Goal: Download file/media

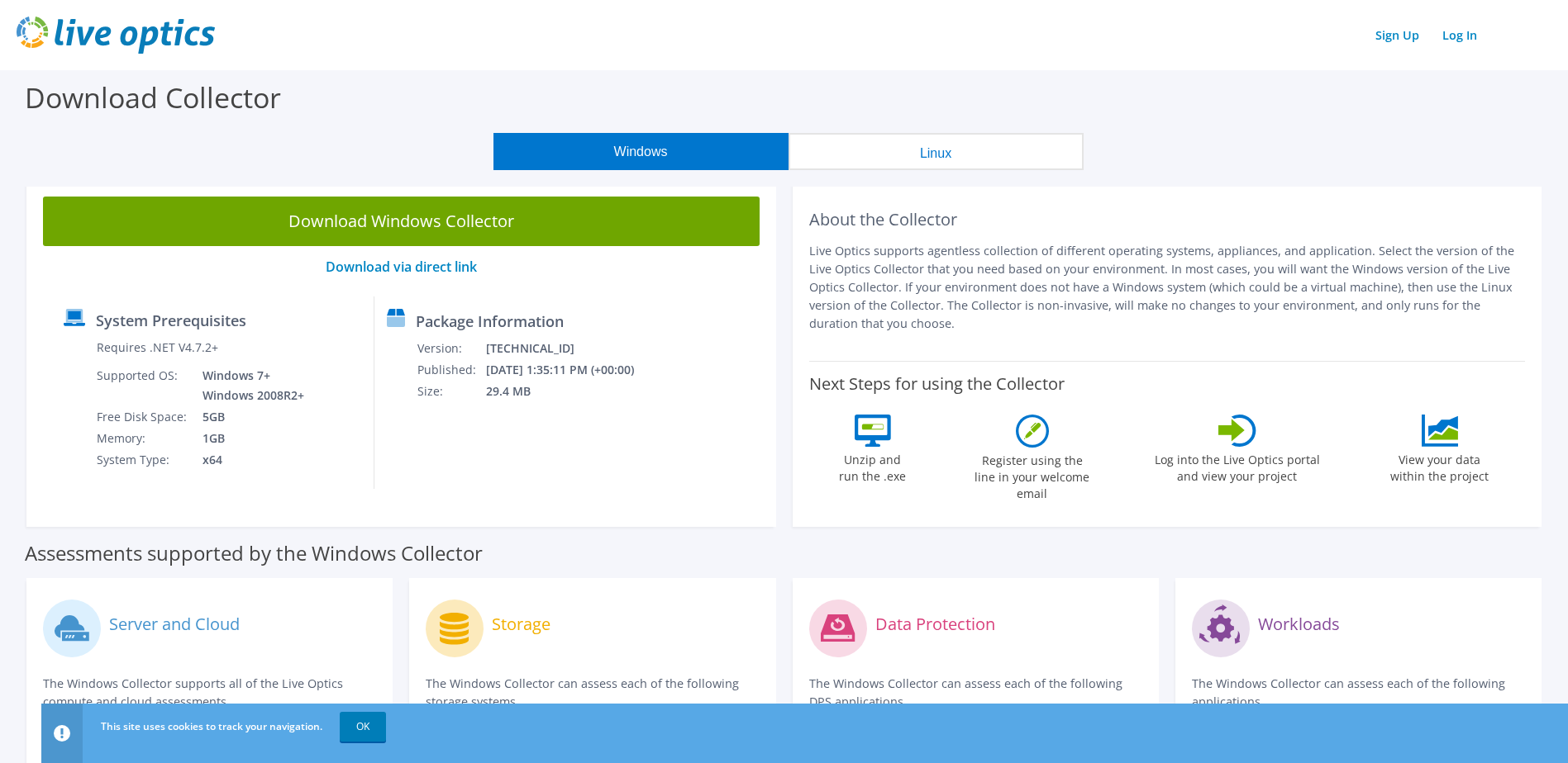
click at [654, 266] on p "Download via direct link" at bounding box center [401, 267] width 717 height 16
click at [1047, 288] on p "Live Optics supports agentless collection of different operating systems, appli…" at bounding box center [1167, 287] width 717 height 91
click at [1047, 287] on p "Live Optics supports agentless collection of different operating systems, appli…" at bounding box center [1167, 287] width 717 height 91
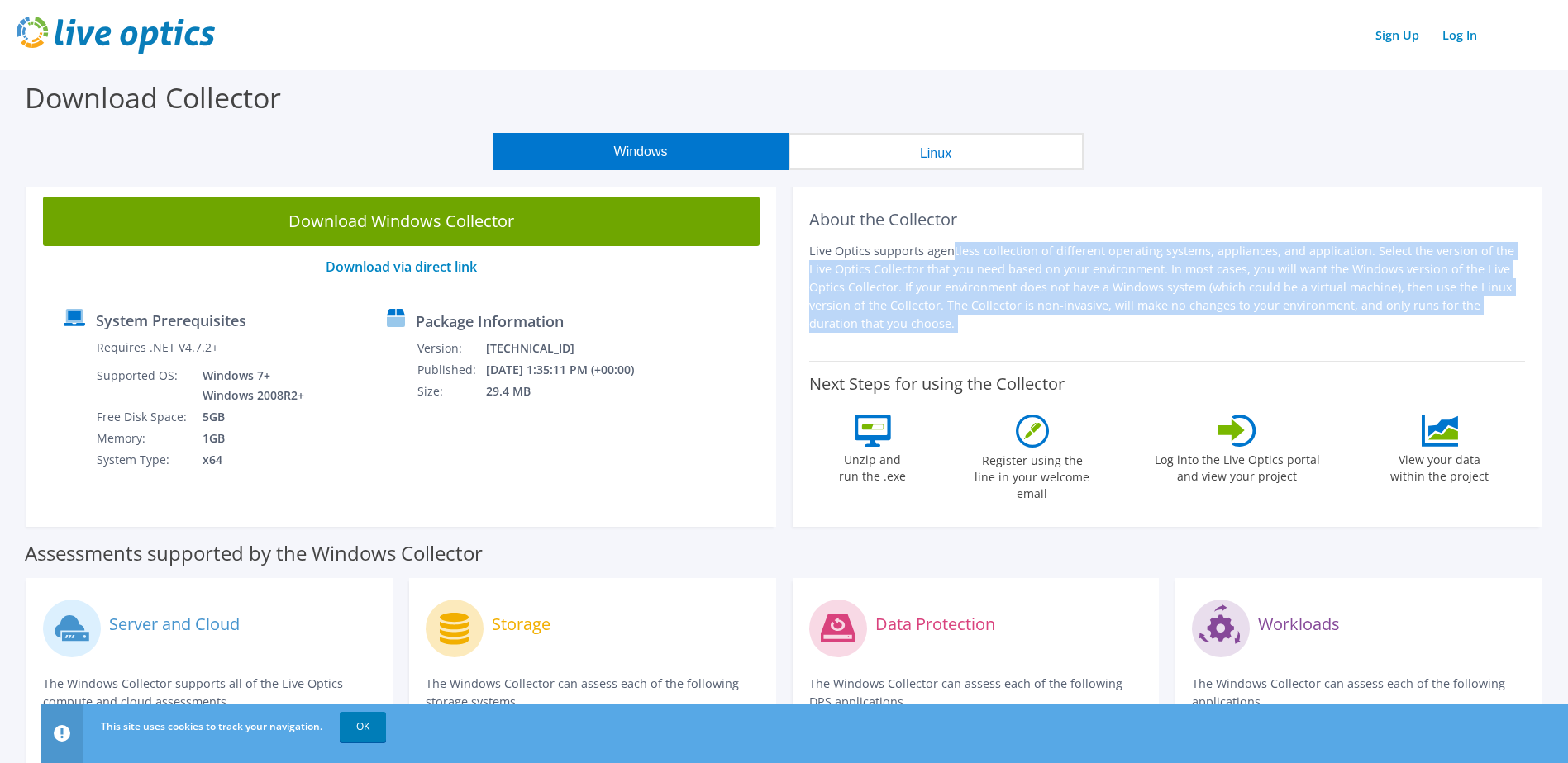
click at [1047, 287] on p "Live Optics supports agentless collection of different operating systems, appli…" at bounding box center [1167, 287] width 717 height 91
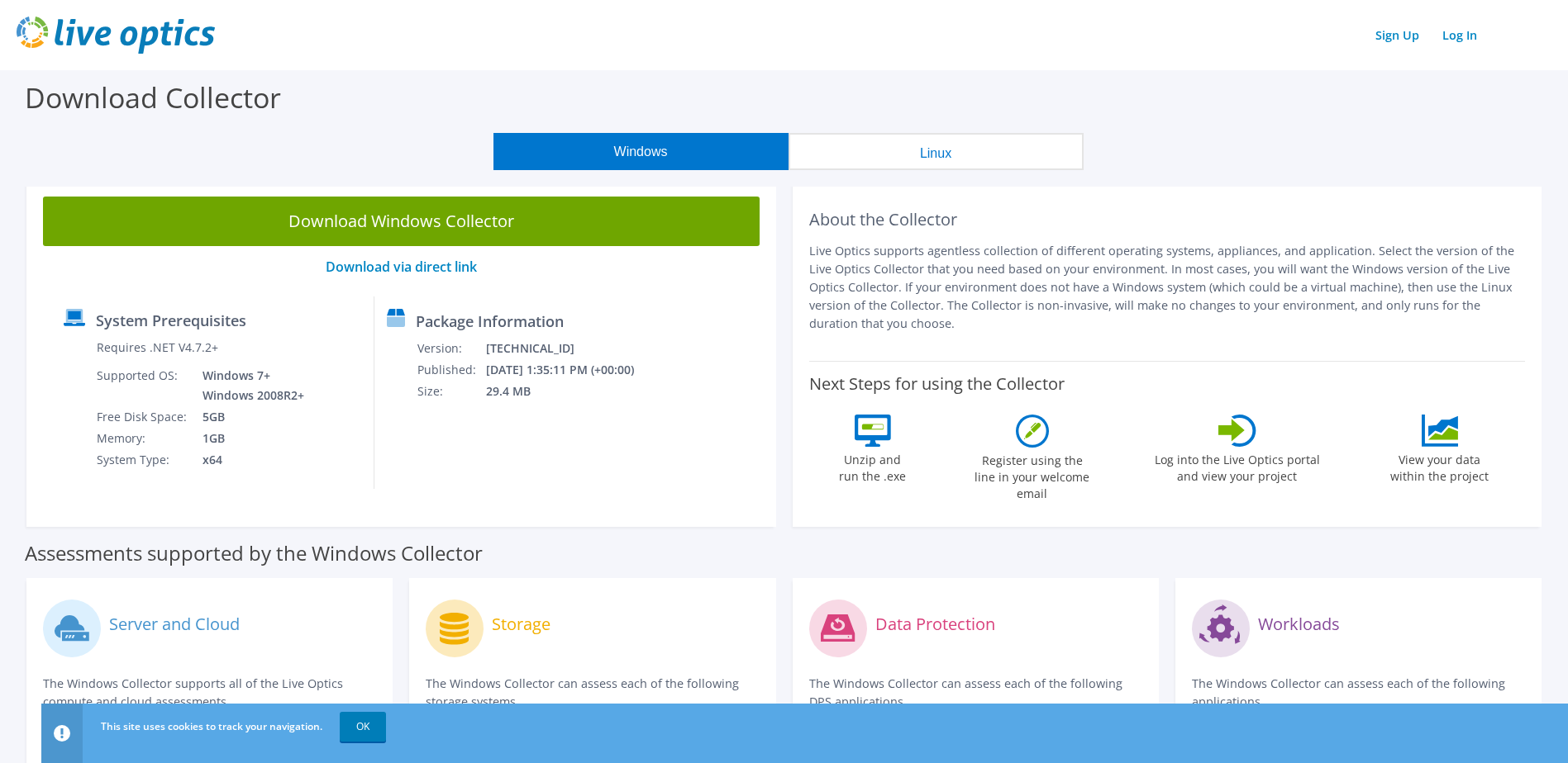
drag, startPoint x: 1047, startPoint y: 287, endPoint x: 922, endPoint y: 208, distance: 147.9
click at [922, 210] on h2 "About the Collector" at bounding box center [1167, 220] width 717 height 20
drag, startPoint x: 924, startPoint y: 240, endPoint x: 881, endPoint y: 259, distance: 47.0
click at [881, 259] on p "Live Optics supports agentless collection of different operating systems, appli…" at bounding box center [1167, 287] width 717 height 91
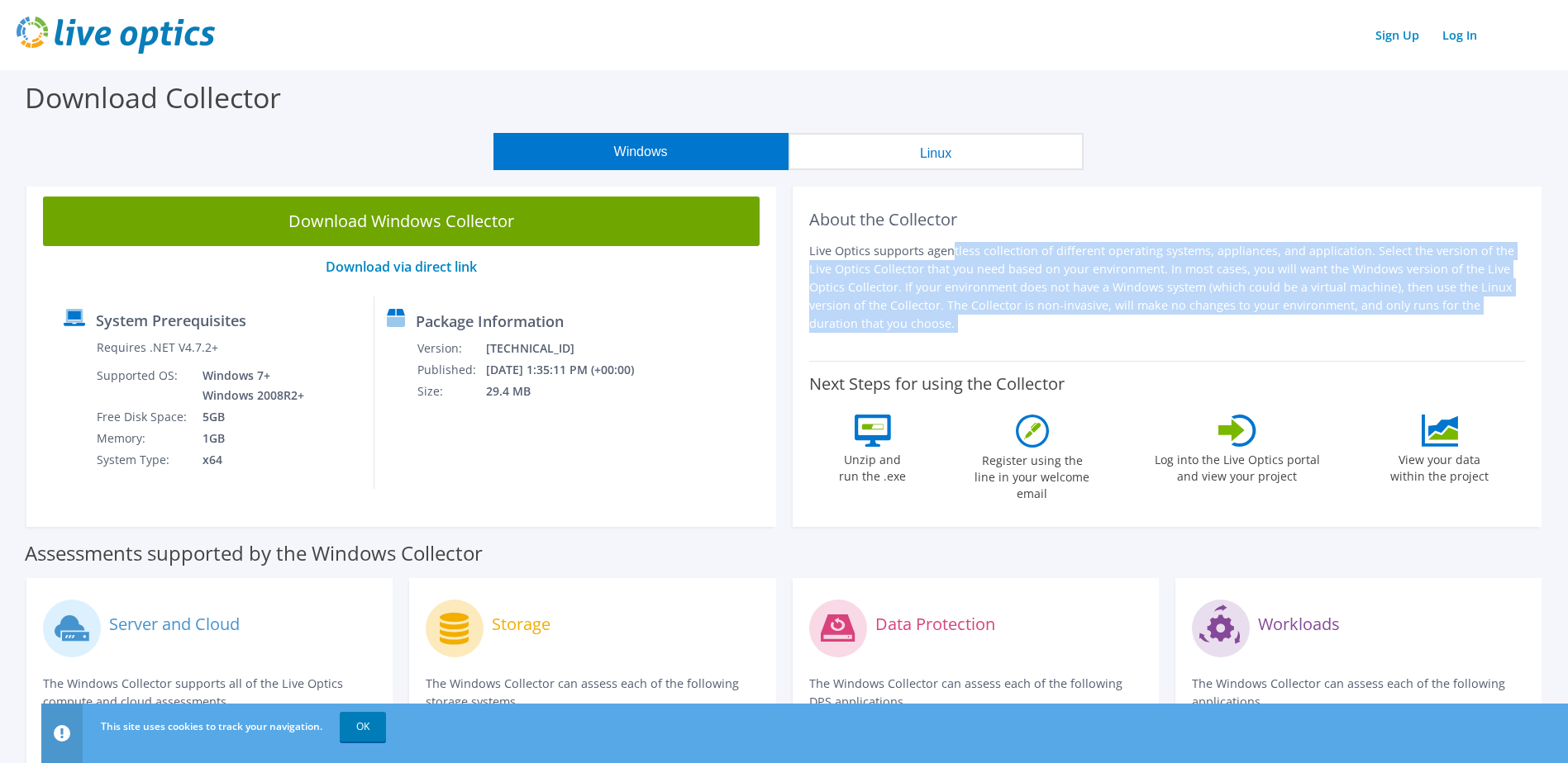
click at [881, 259] on p "Live Optics supports agentless collection of different operating systems, appli…" at bounding box center [1167, 287] width 717 height 91
drag, startPoint x: 881, startPoint y: 259, endPoint x: 953, endPoint y: 307, distance: 86.5
click at [953, 307] on p "Live Optics supports agentless collection of different operating systems, appli…" at bounding box center [1167, 287] width 717 height 91
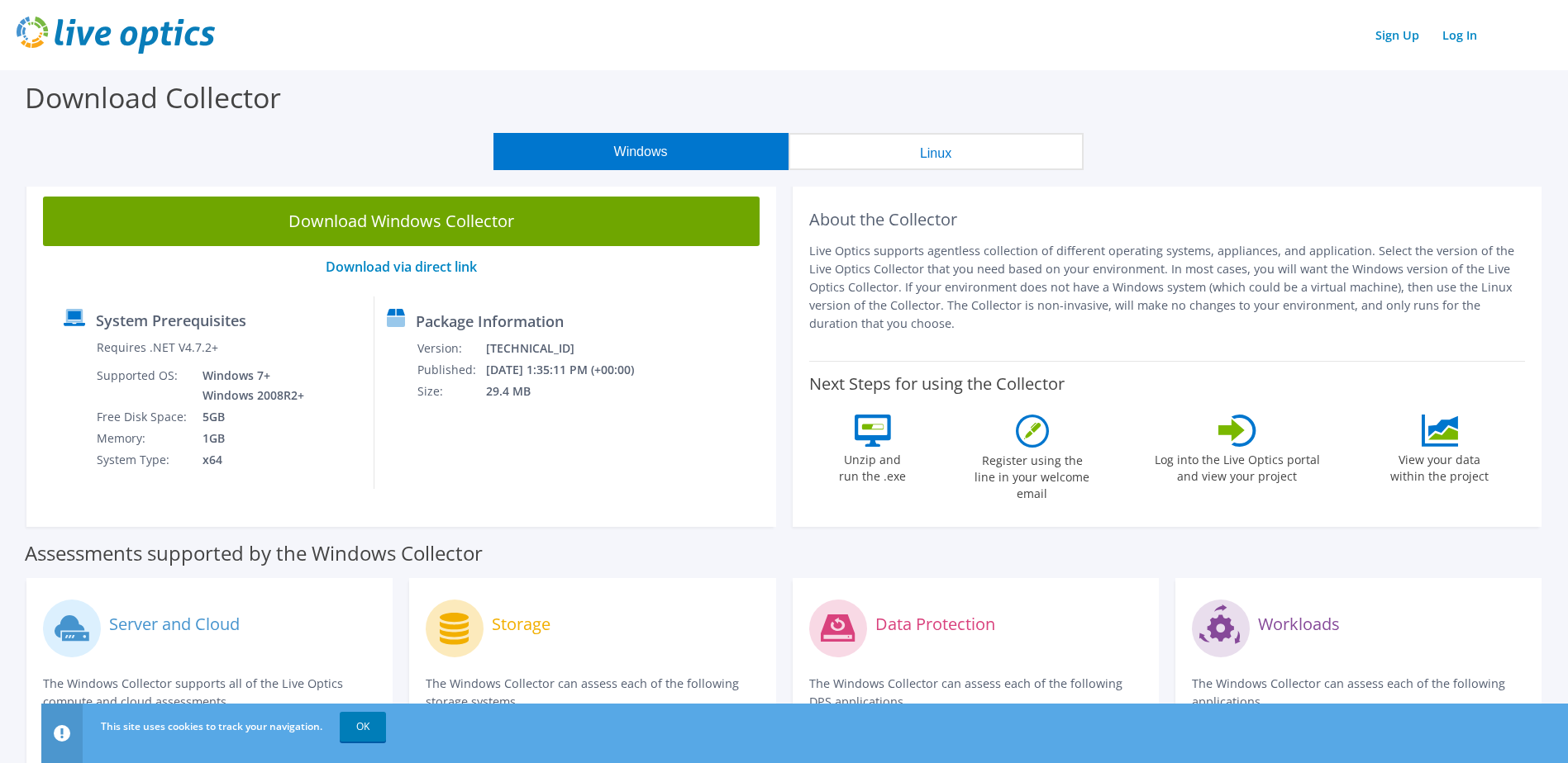
click at [914, 246] on p "Live Optics supports agentless collection of different operating systems, appli…" at bounding box center [1167, 287] width 717 height 91
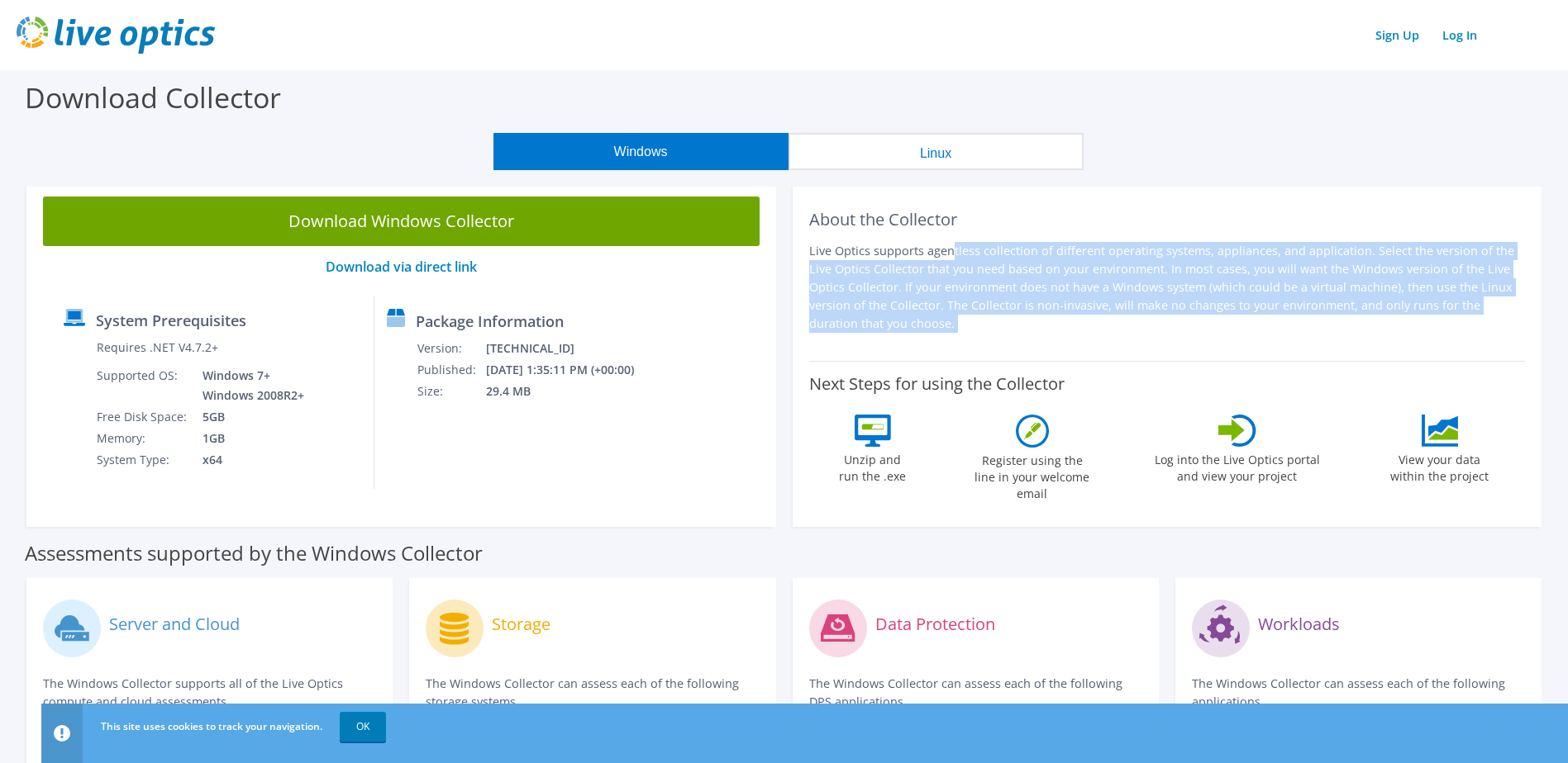
click at [914, 246] on p "Live Optics supports agentless collection of different operating systems, appli…" at bounding box center [1167, 287] width 717 height 91
drag, startPoint x: 914, startPoint y: 246, endPoint x: 913, endPoint y: 284, distance: 38.0
click at [913, 284] on p "Live Optics supports agentless collection of different operating systems, appli…" at bounding box center [1167, 287] width 717 height 91
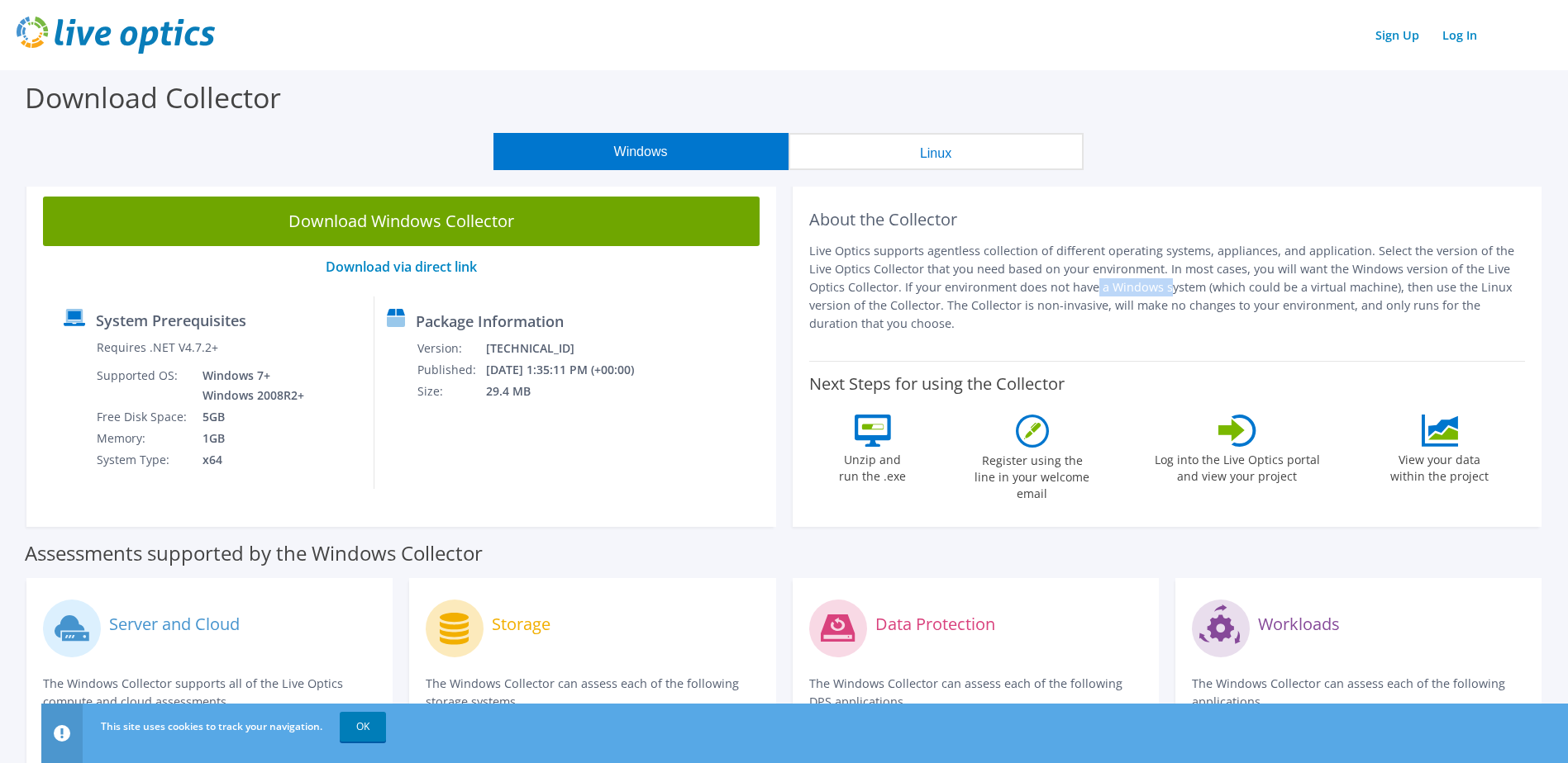
click at [913, 284] on p "Live Optics supports agentless collection of different operating systems, appli…" at bounding box center [1167, 287] width 717 height 91
click at [1203, 288] on p "Live Optics supports agentless collection of different operating systems, appli…" at bounding box center [1167, 287] width 717 height 91
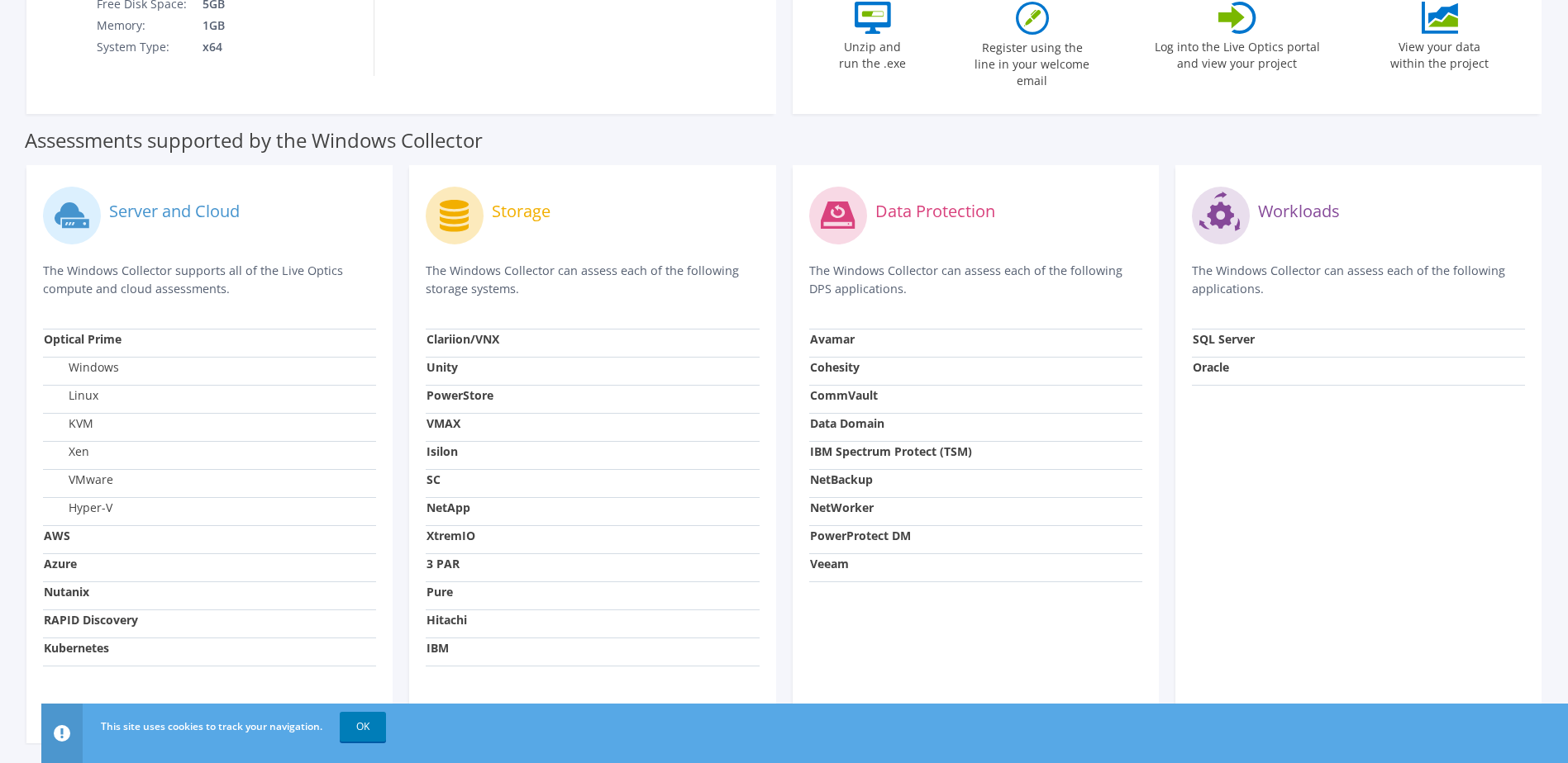
scroll to position [464, 0]
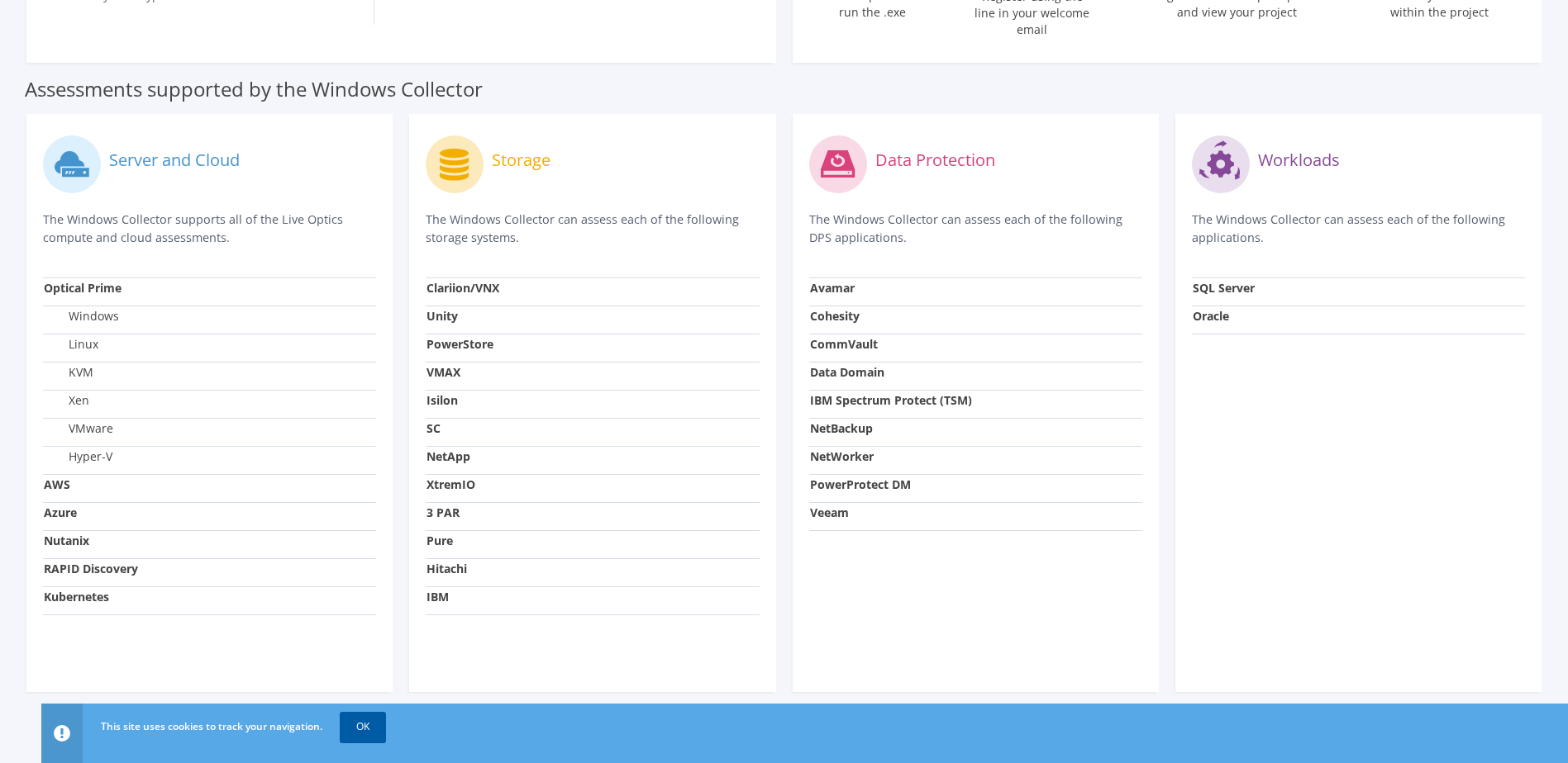
click at [362, 726] on link "OK" at bounding box center [363, 727] width 46 height 30
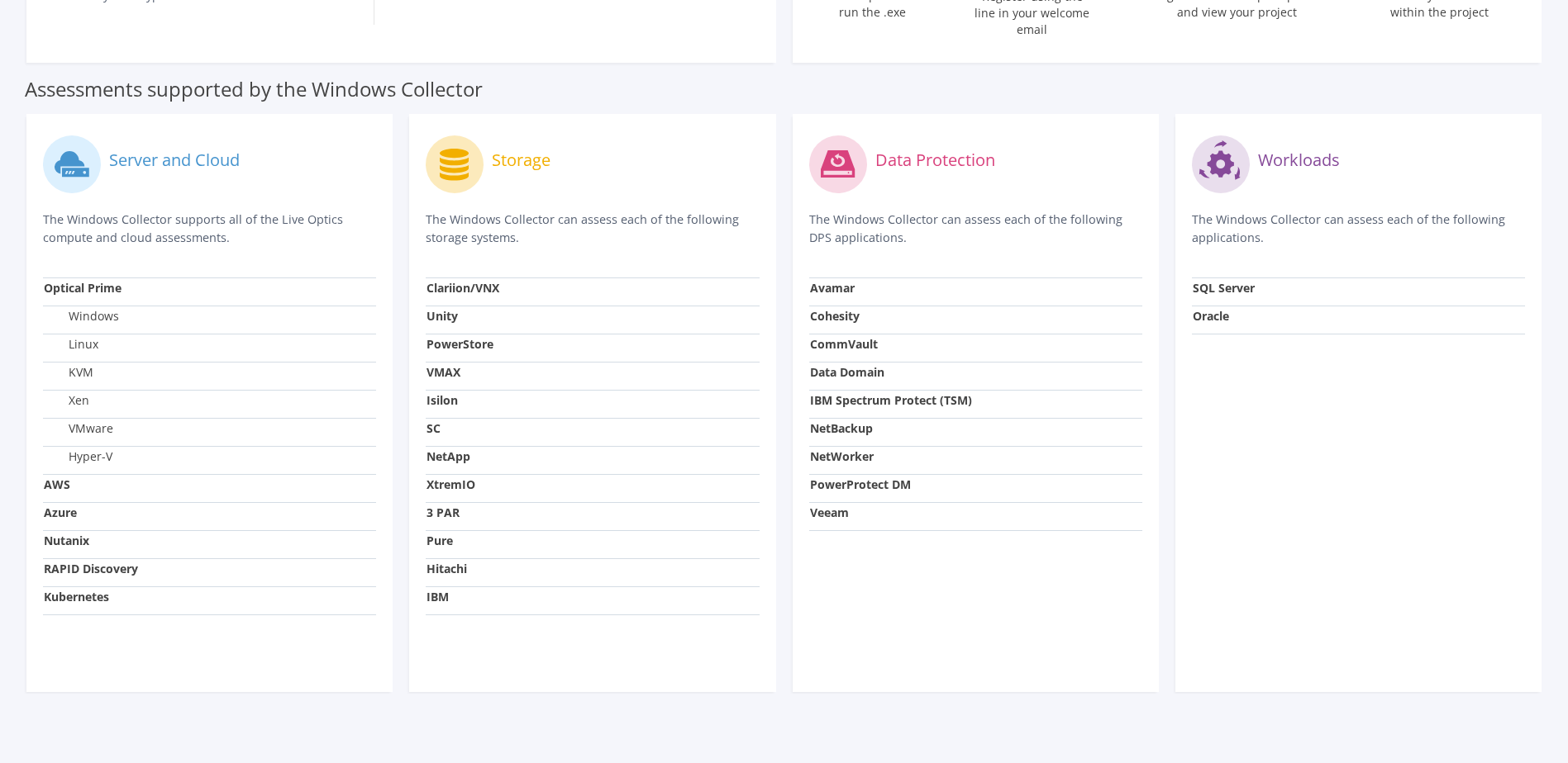
drag, startPoint x: 362, startPoint y: 726, endPoint x: 254, endPoint y: 690, distance: 113.8
click at [254, 690] on section "Download Collector Windows Linux Download Windows Collector Download via direct…" at bounding box center [784, 191] width 1568 height 1170
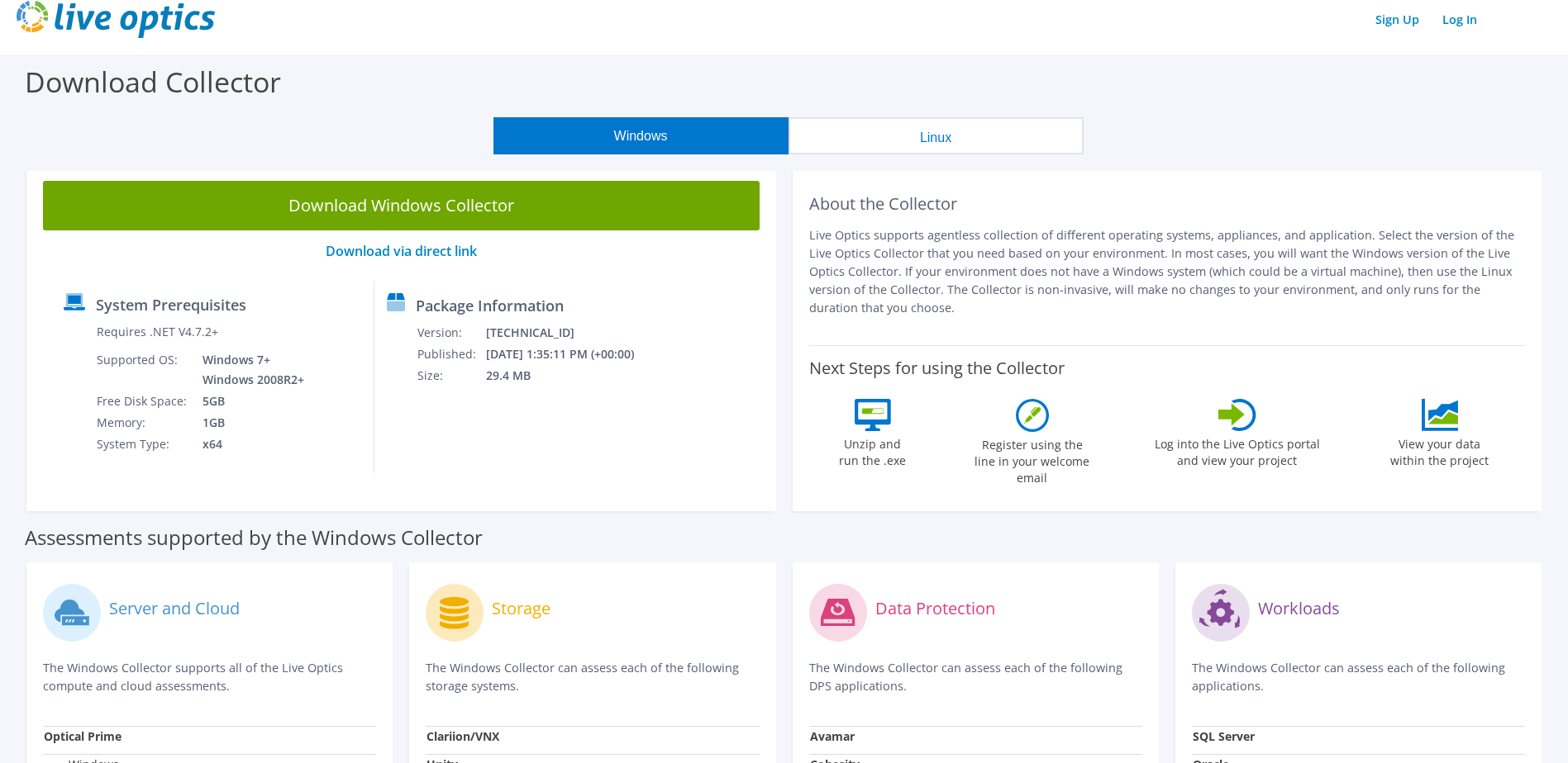
scroll to position [0, 0]
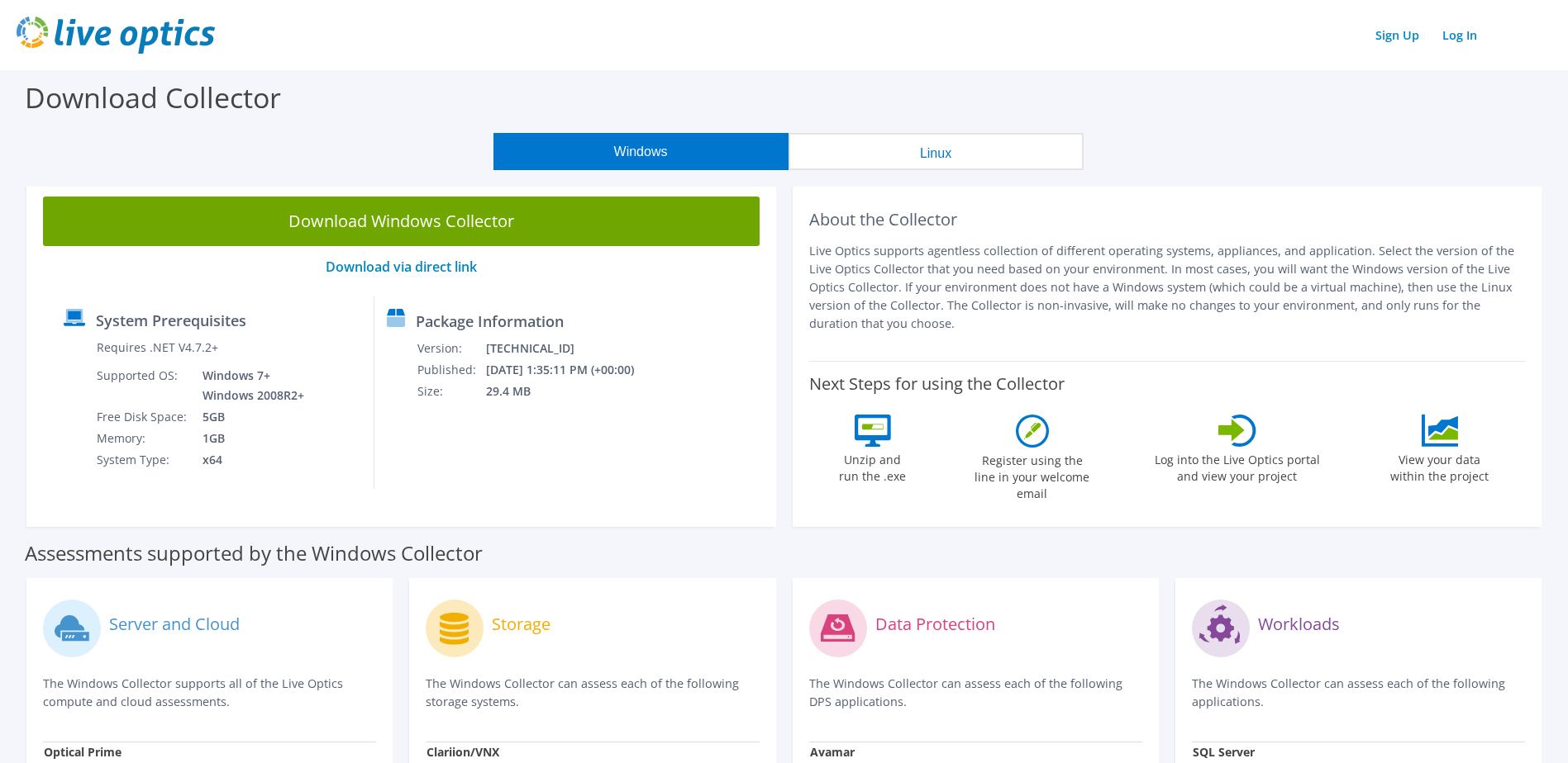
click at [161, 121] on div "Download Collector" at bounding box center [784, 102] width 1551 height 63
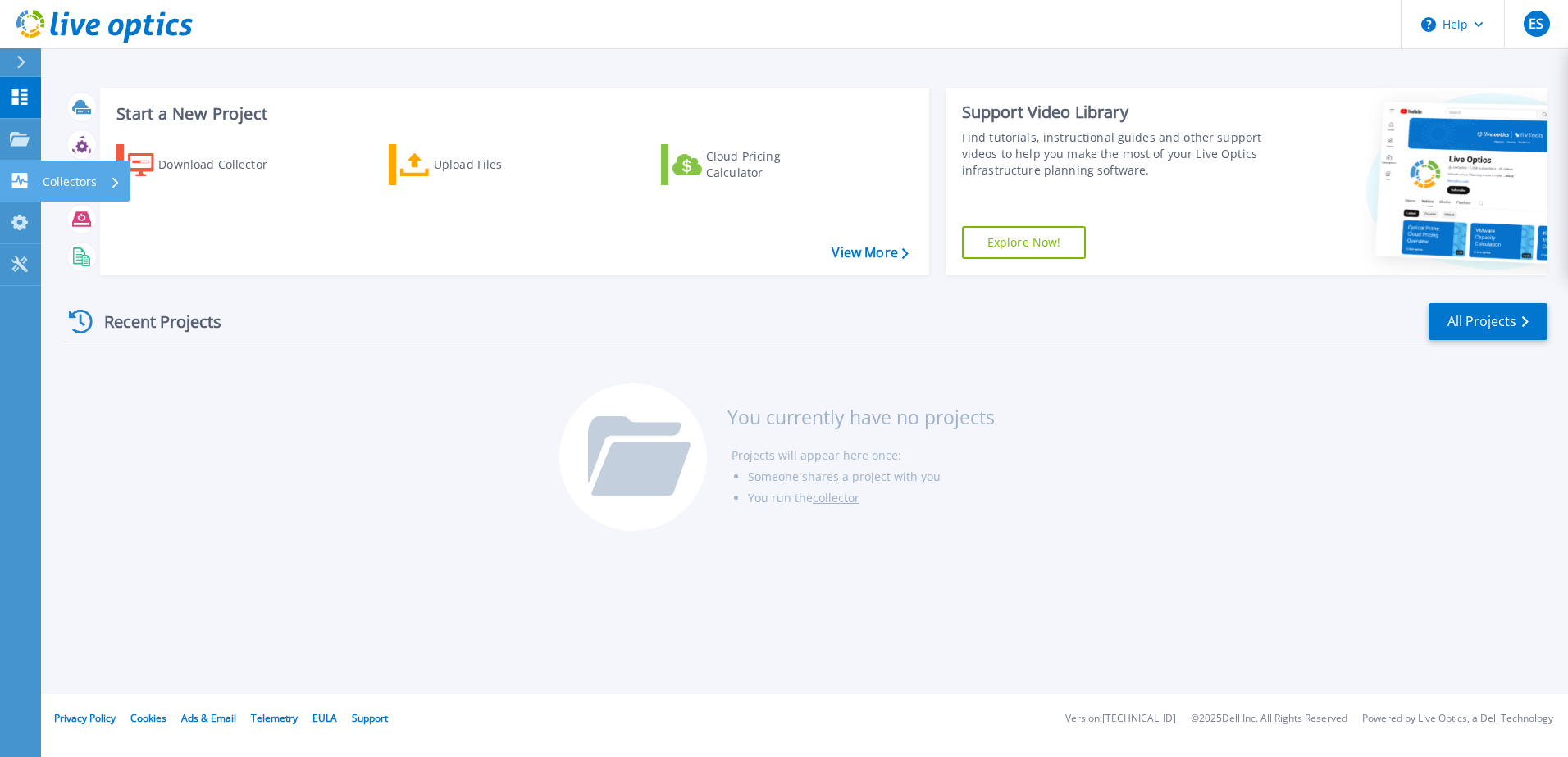
drag, startPoint x: 20, startPoint y: 175, endPoint x: 38, endPoint y: 175, distance: 18.0
click at [20, 175] on icon at bounding box center [20, 181] width 16 height 16
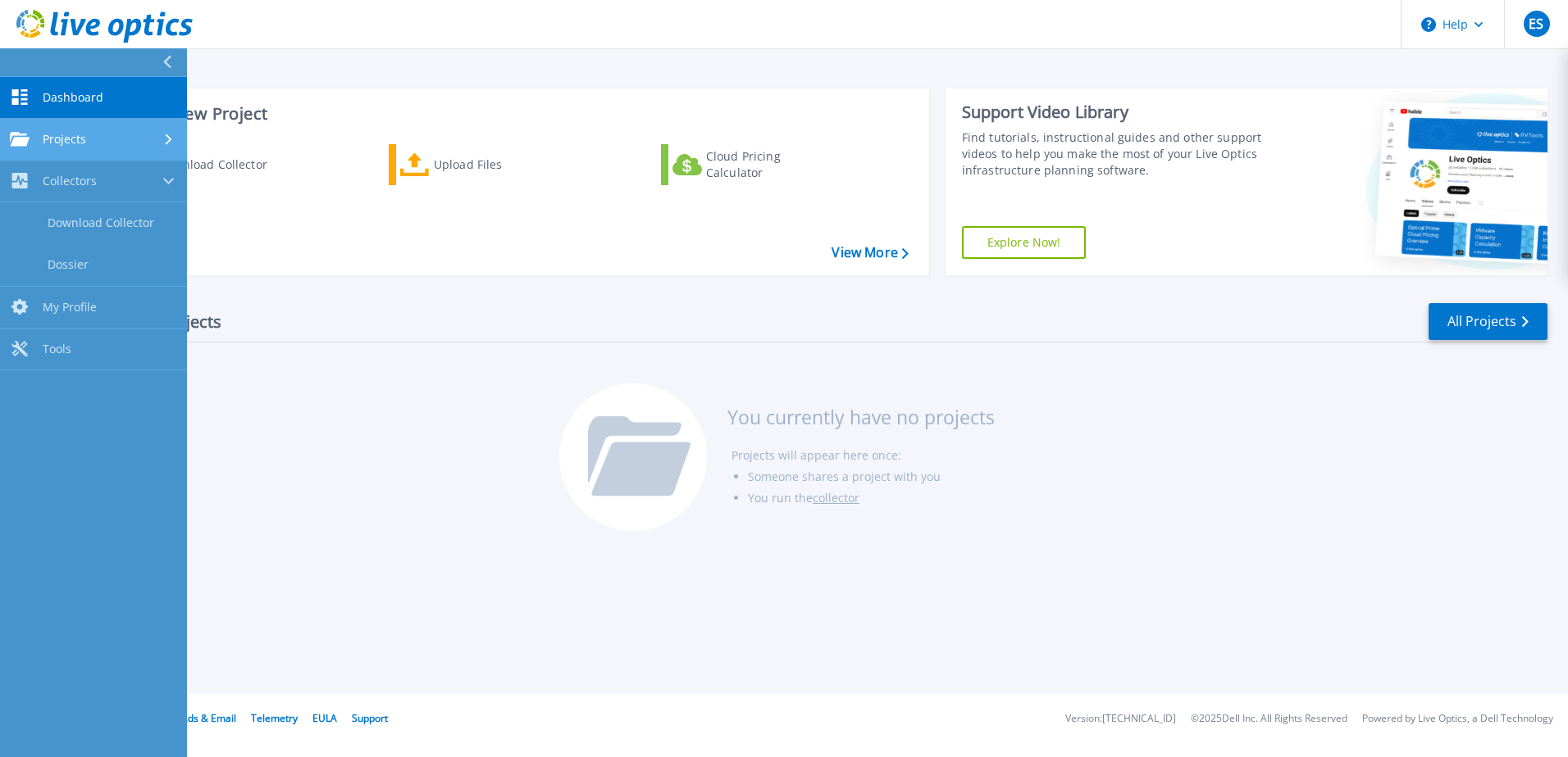
click at [90, 138] on div "Projects" at bounding box center [93, 139] width 167 height 15
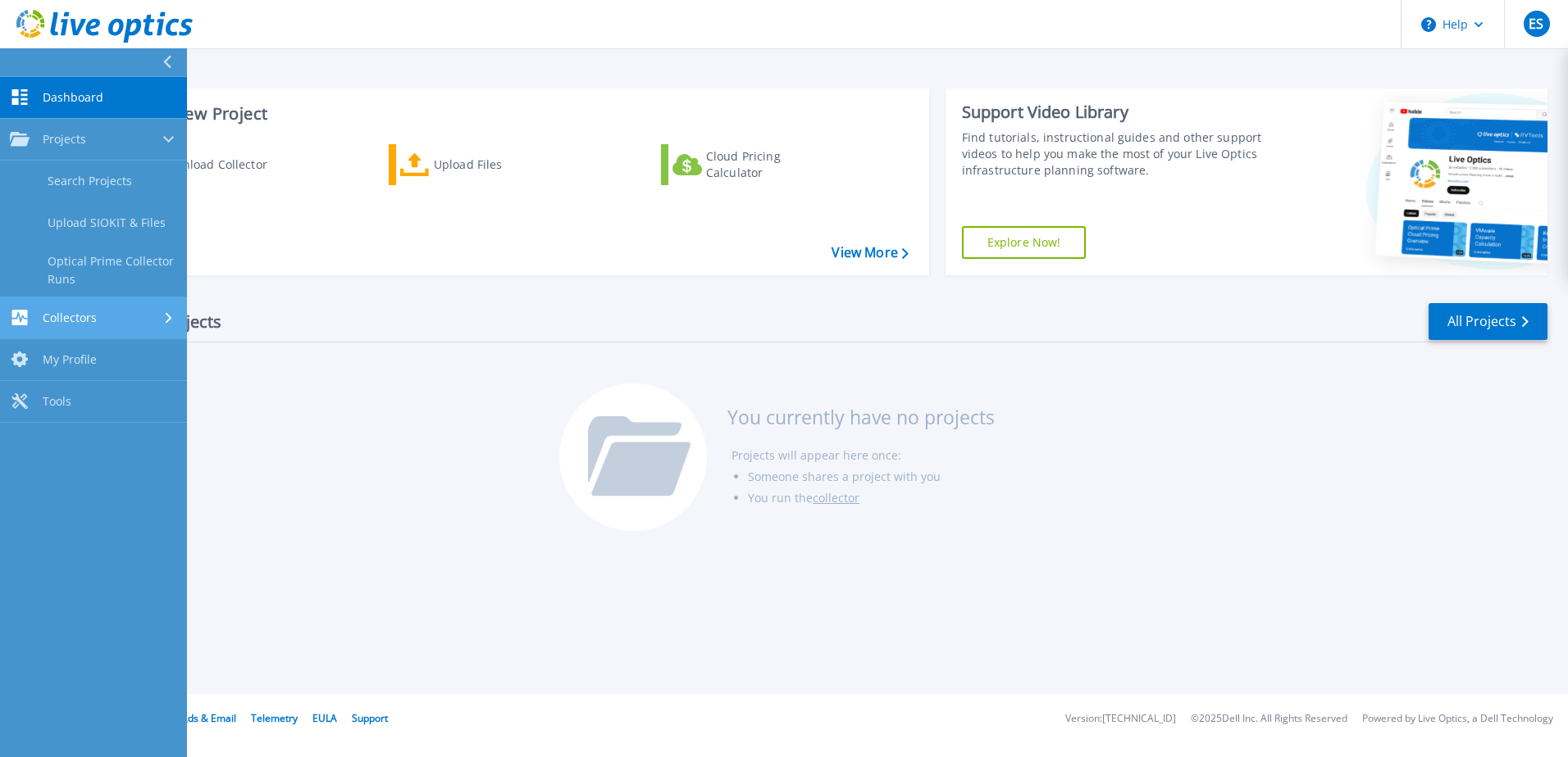
click at [93, 315] on span "Collectors" at bounding box center [70, 317] width 54 height 15
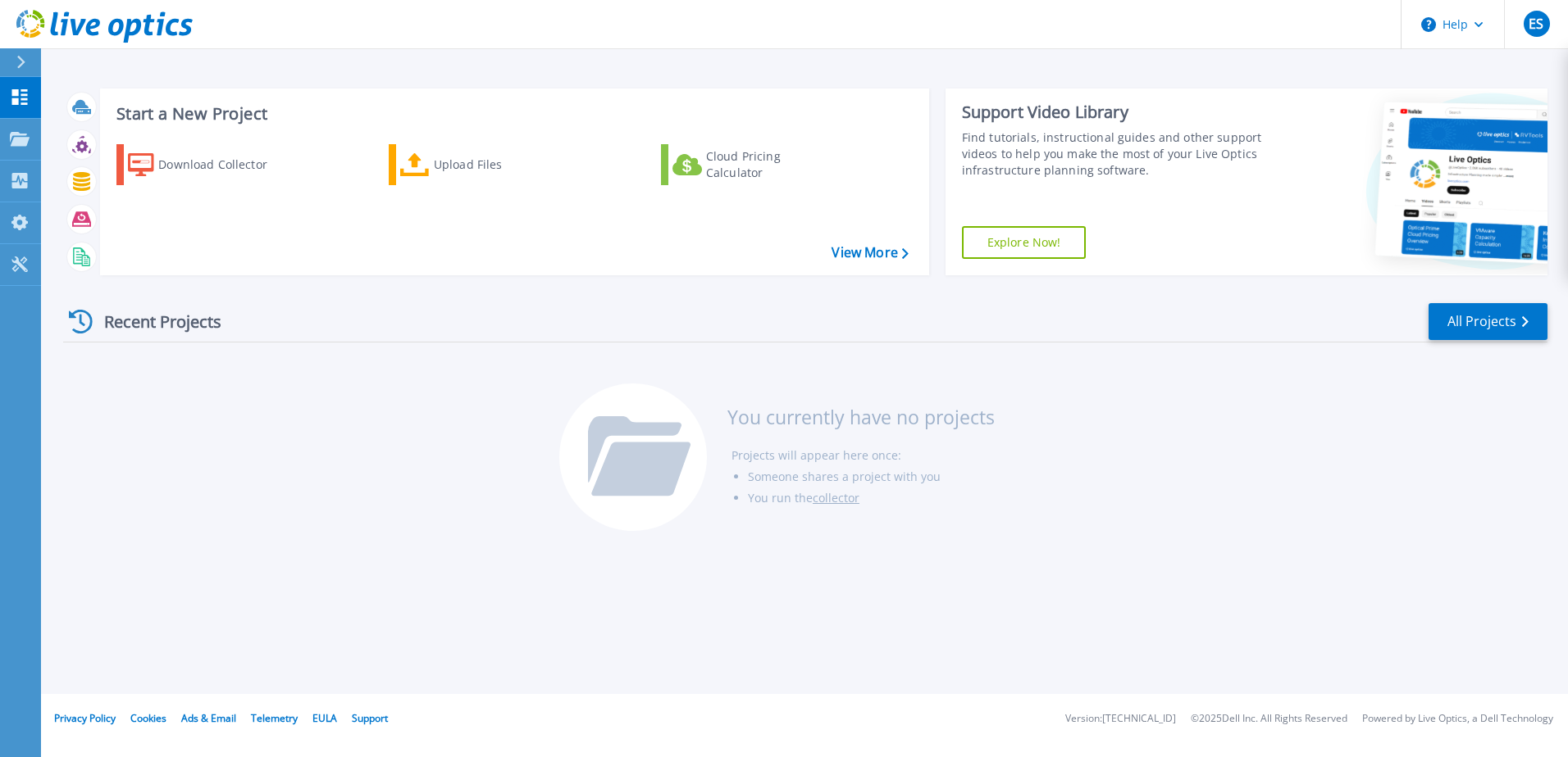
click at [304, 432] on div "Recent Projects All Projects You currently have no projects Projects will appea…" at bounding box center [805, 418] width 1485 height 259
click at [998, 246] on link "Explore Now!" at bounding box center [1024, 242] width 124 height 33
click at [15, 62] on div at bounding box center [28, 63] width 26 height 28
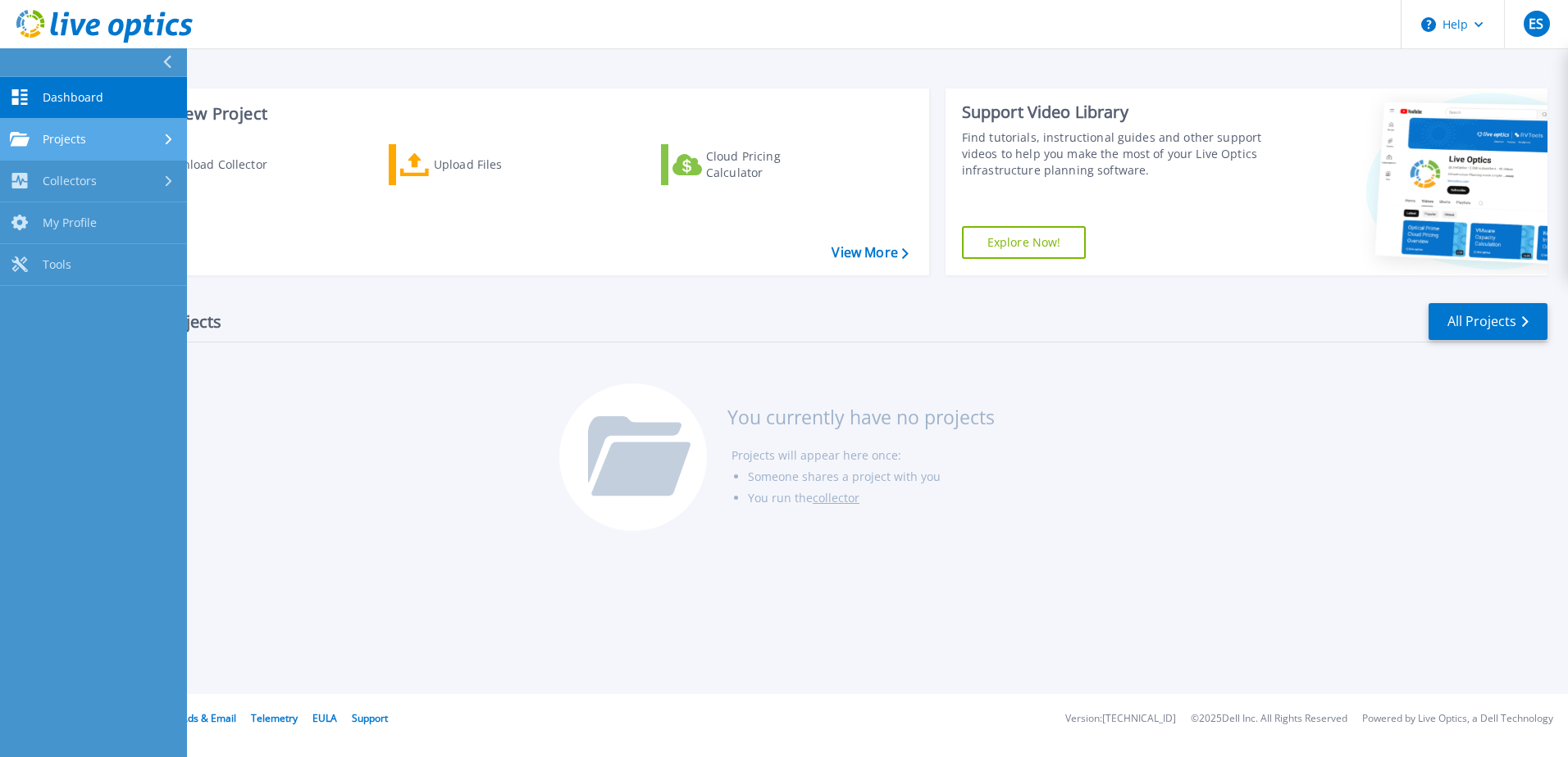
click at [68, 132] on span "Projects" at bounding box center [64, 139] width 43 height 15
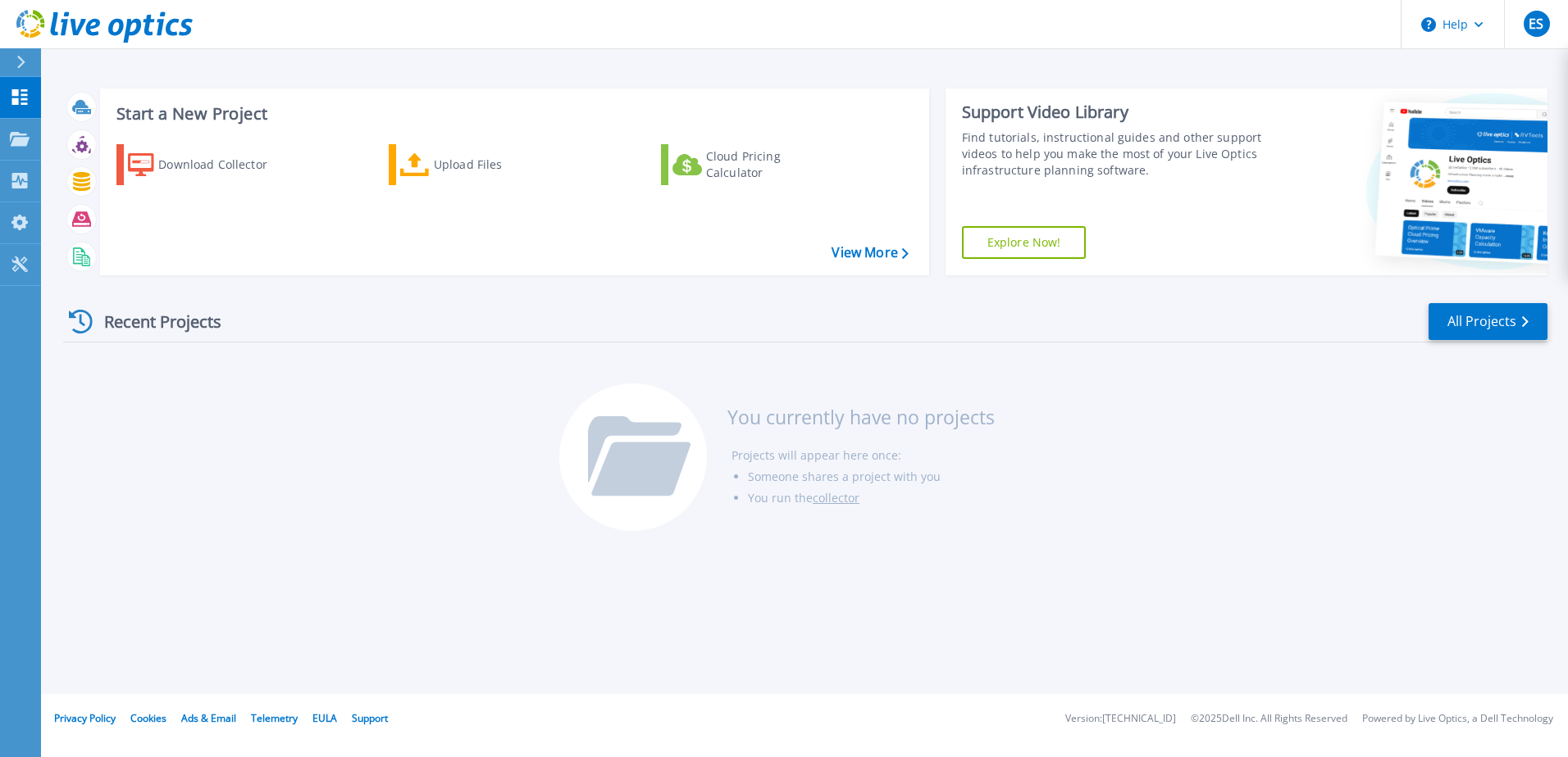
click at [501, 636] on div "Start a New Project Download Collector Upload Files Cloud Pricing Calculator Vi…" at bounding box center [804, 347] width 1527 height 694
click at [943, 544] on div "You currently have no projects Projects will appear here once: Someone shares a…" at bounding box center [805, 465] width 492 height 164
click at [237, 171] on div "Download Collector" at bounding box center [224, 165] width 131 height 33
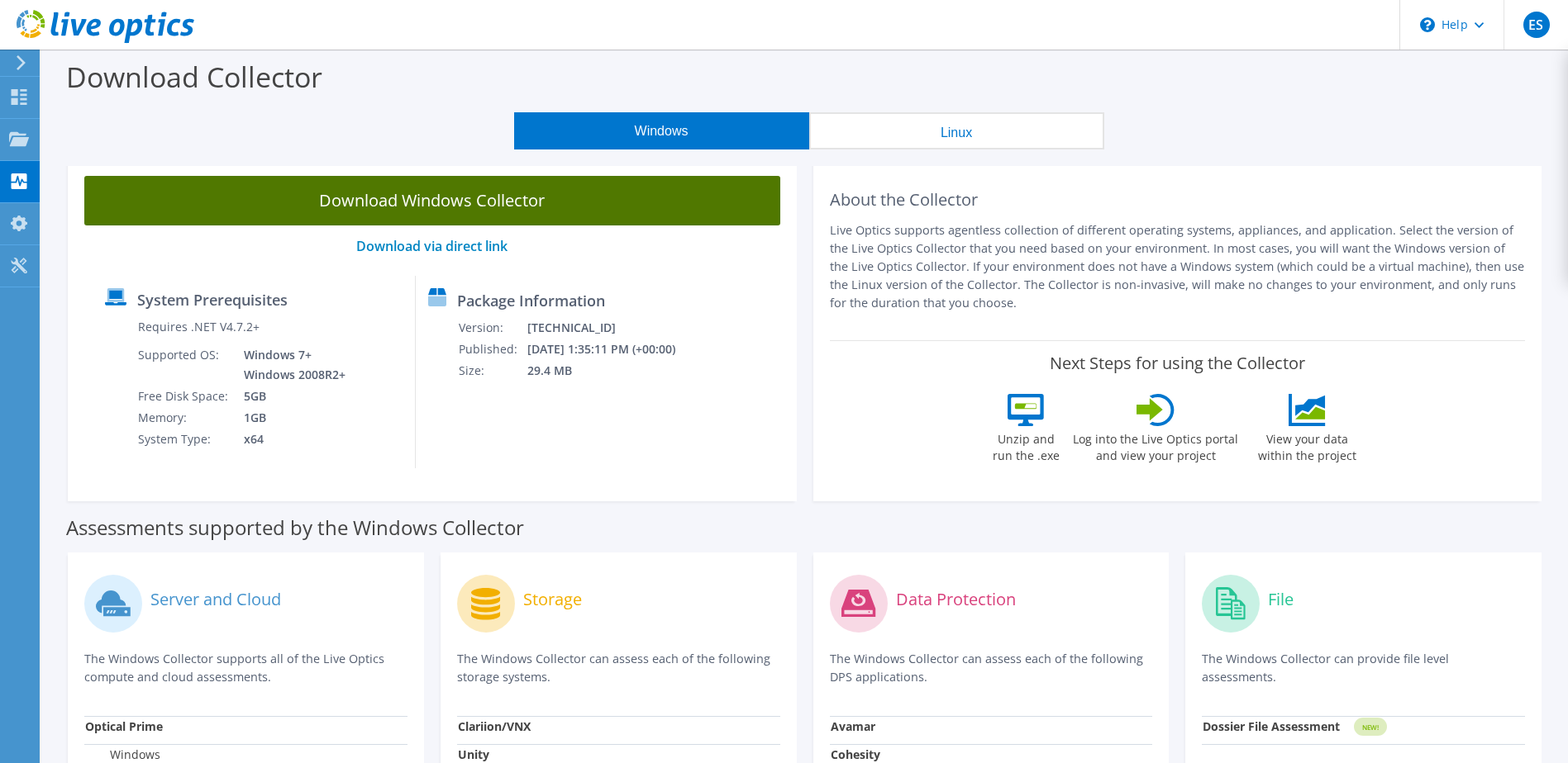
click at [521, 201] on link "Download Windows Collector" at bounding box center [432, 201] width 696 height 50
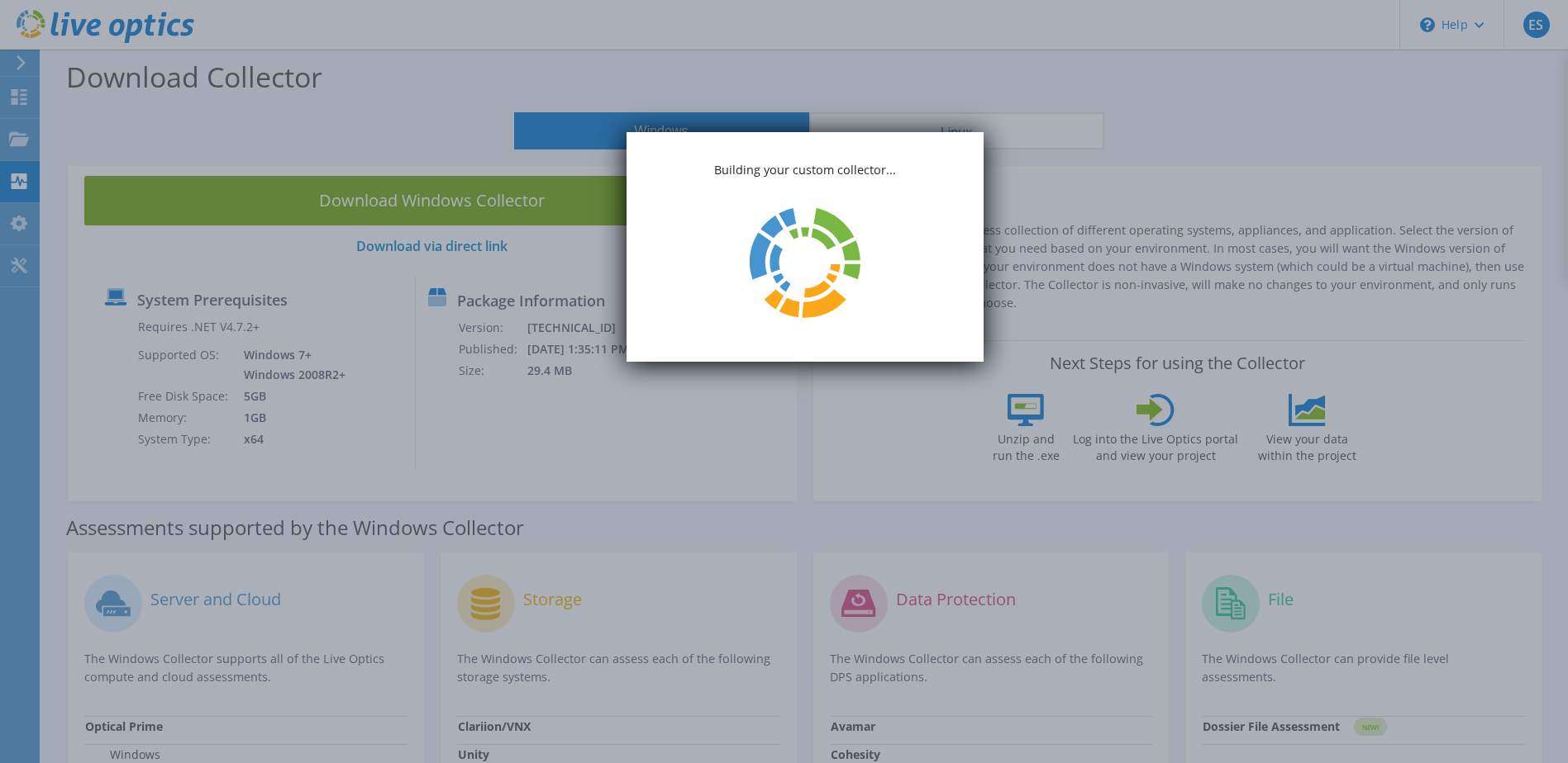
drag, startPoint x: 521, startPoint y: 201, endPoint x: 404, endPoint y: 194, distance: 117.2
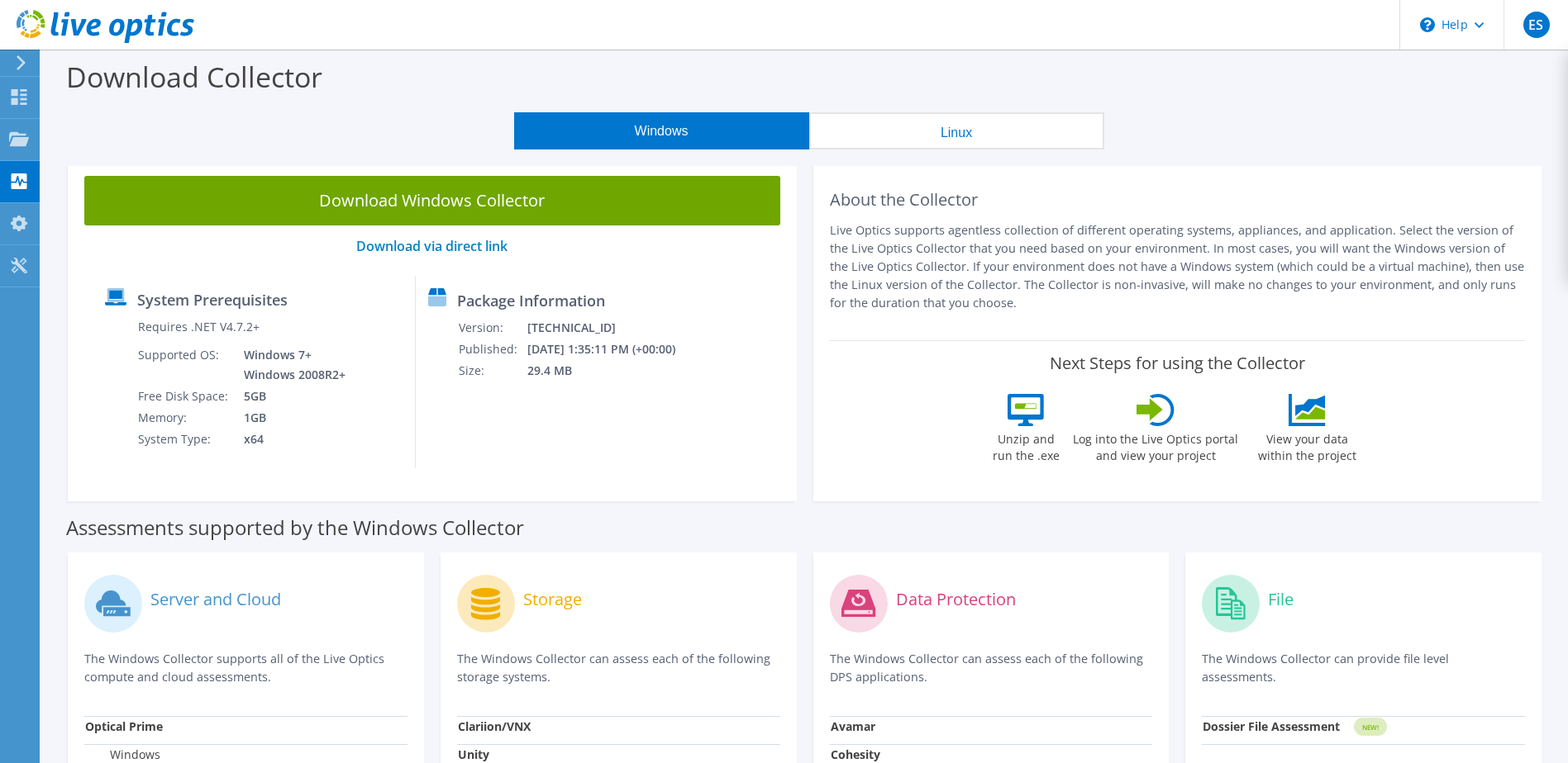
click at [18, 64] on icon at bounding box center [21, 62] width 12 height 15
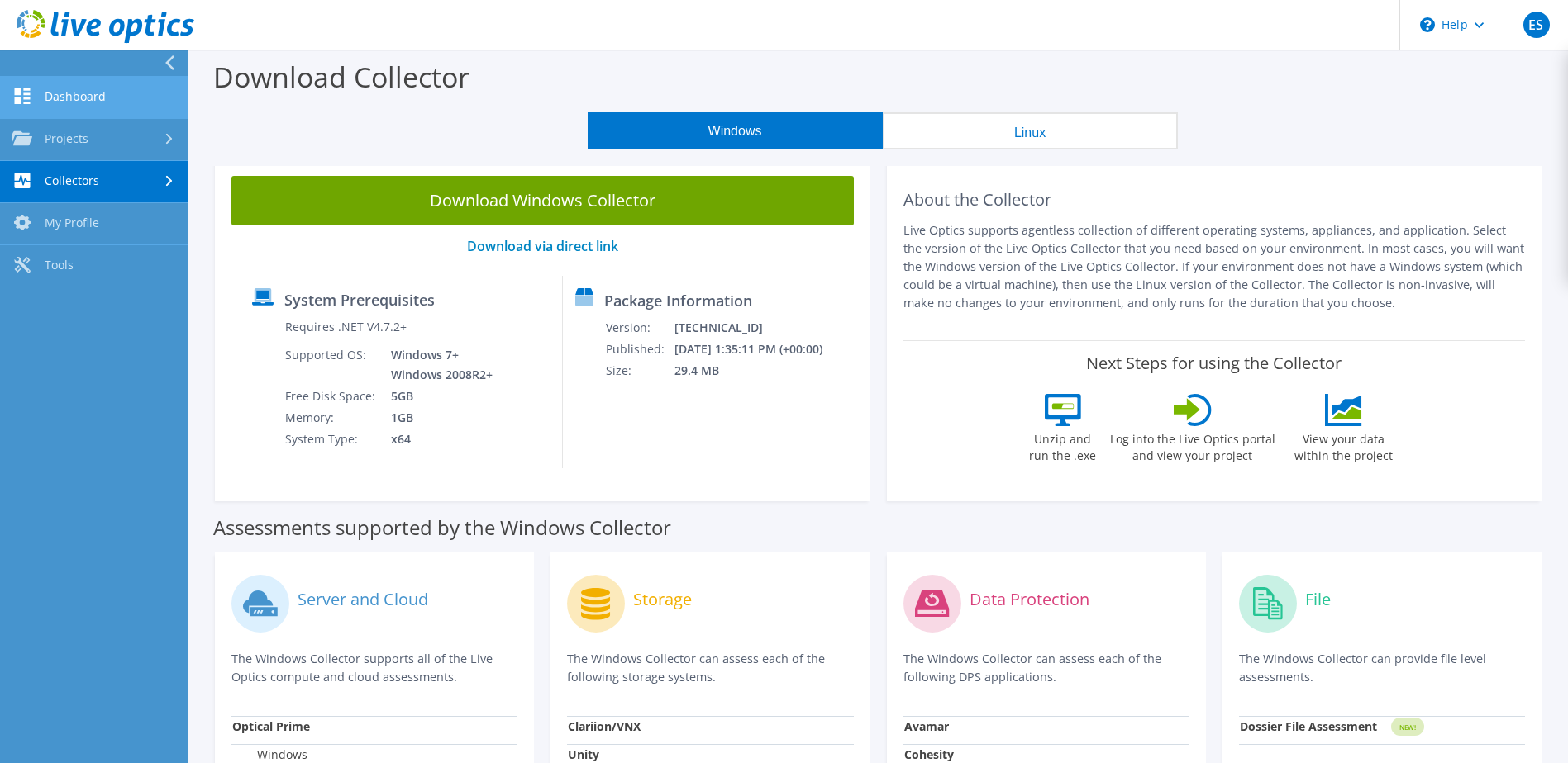
click at [81, 95] on link "Dashboard" at bounding box center [94, 98] width 188 height 42
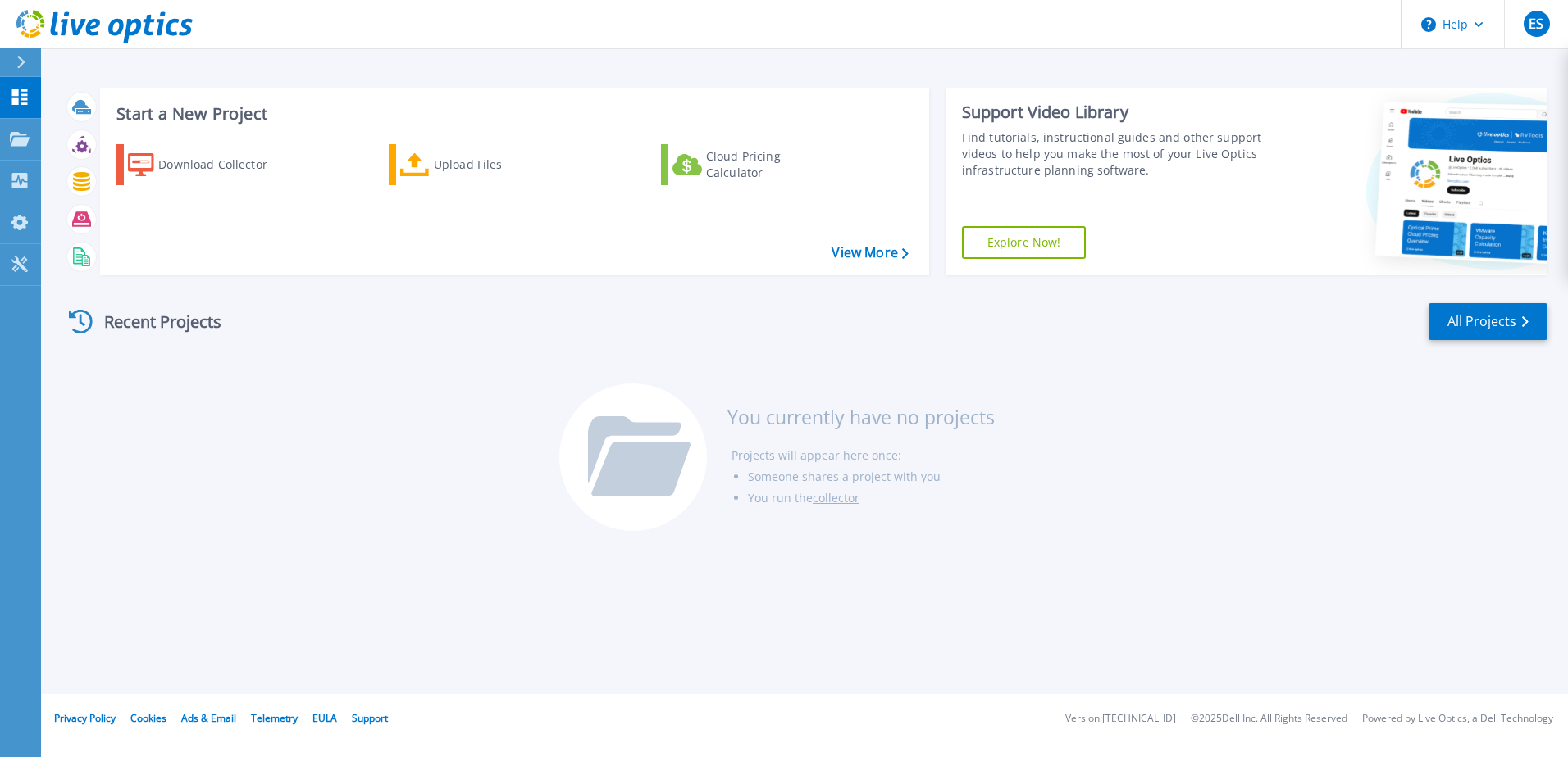
click at [469, 304] on div "Recent Projects All Projects" at bounding box center [805, 322] width 1485 height 41
click at [18, 138] on icon at bounding box center [19, 139] width 20 height 14
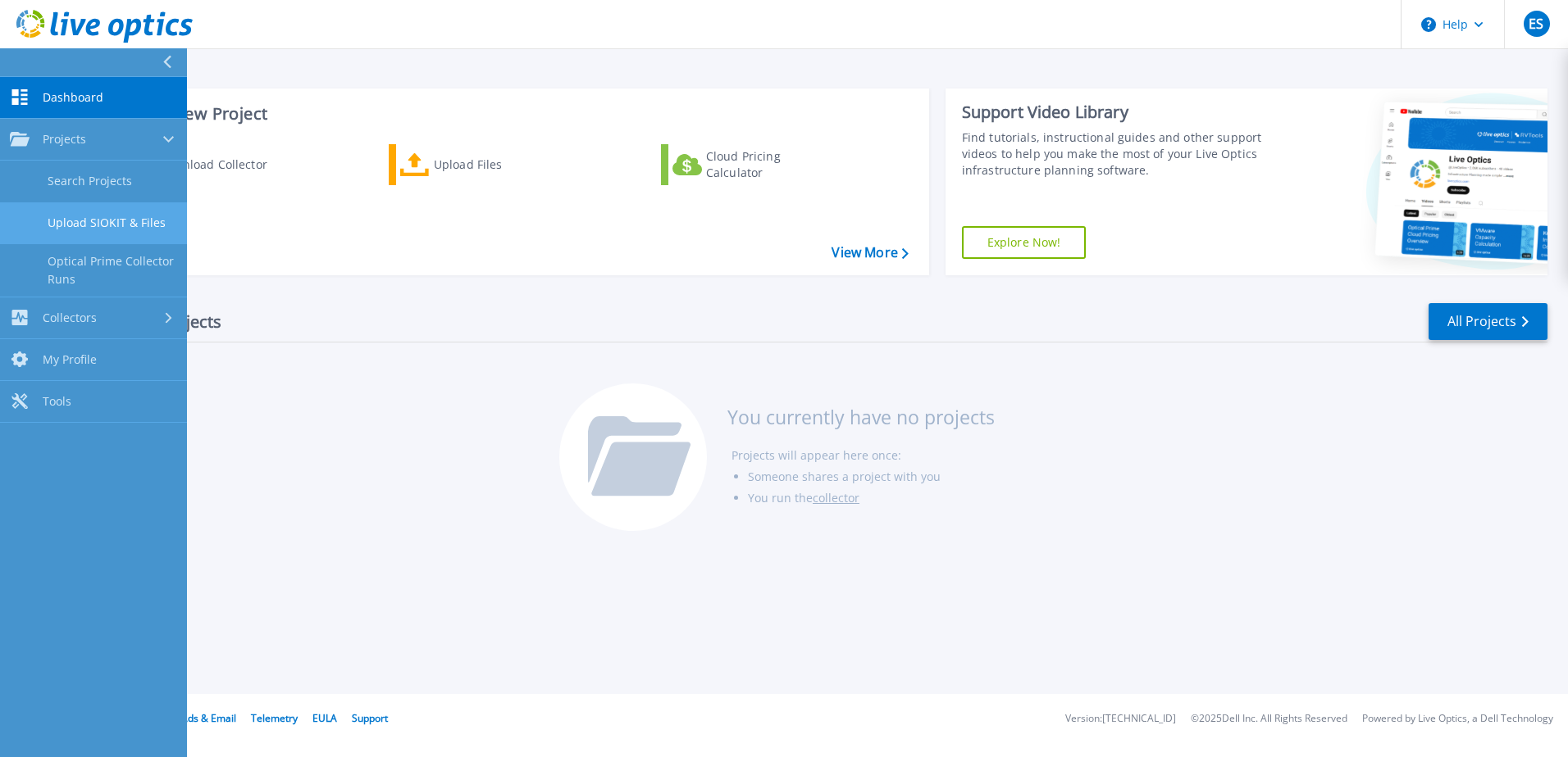
click at [131, 229] on link "Upload SIOKIT & Files" at bounding box center [93, 223] width 187 height 42
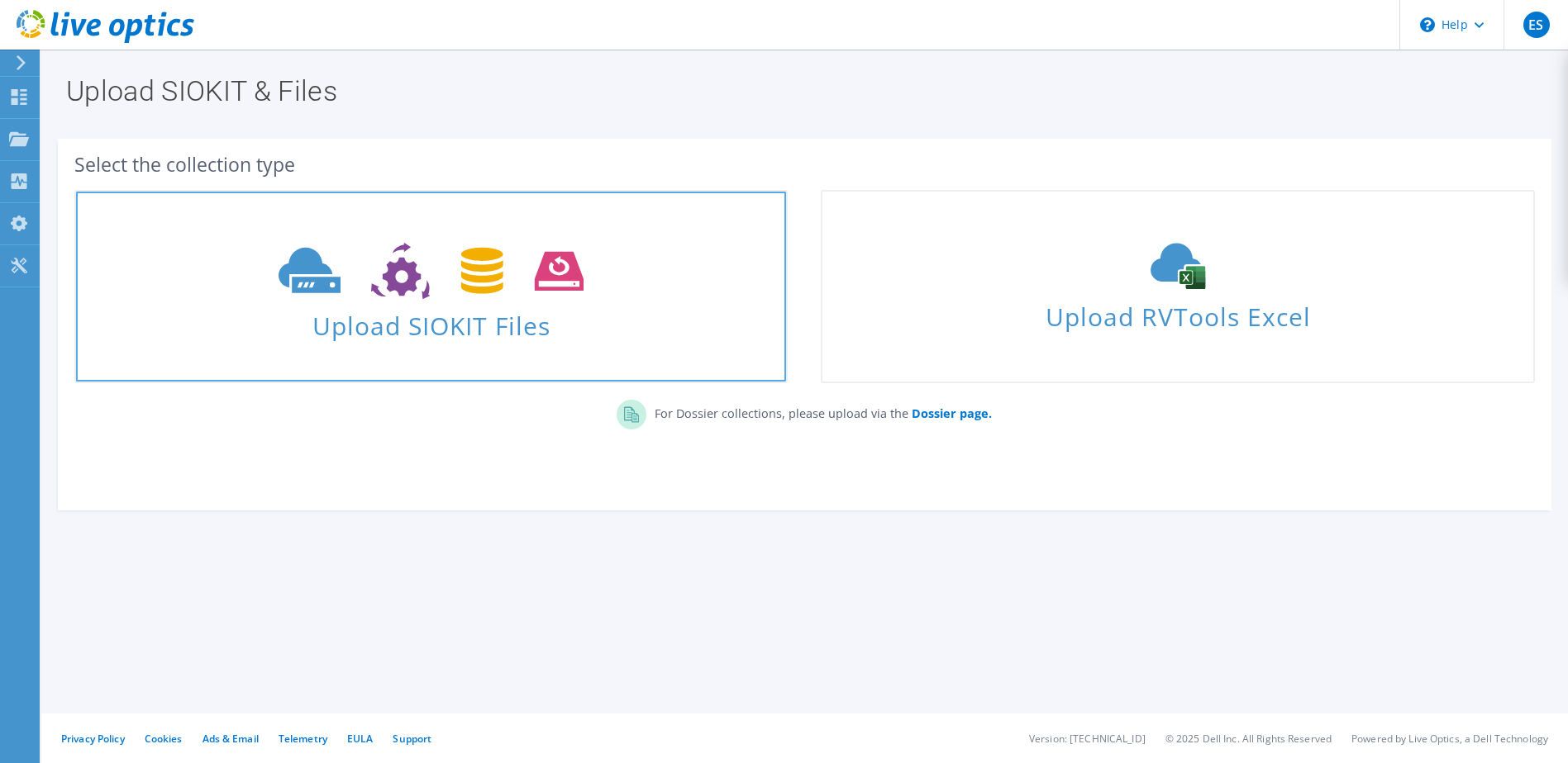
click at [114, 230] on link "Upload SIOKIT Files" at bounding box center [431, 286] width 713 height 194
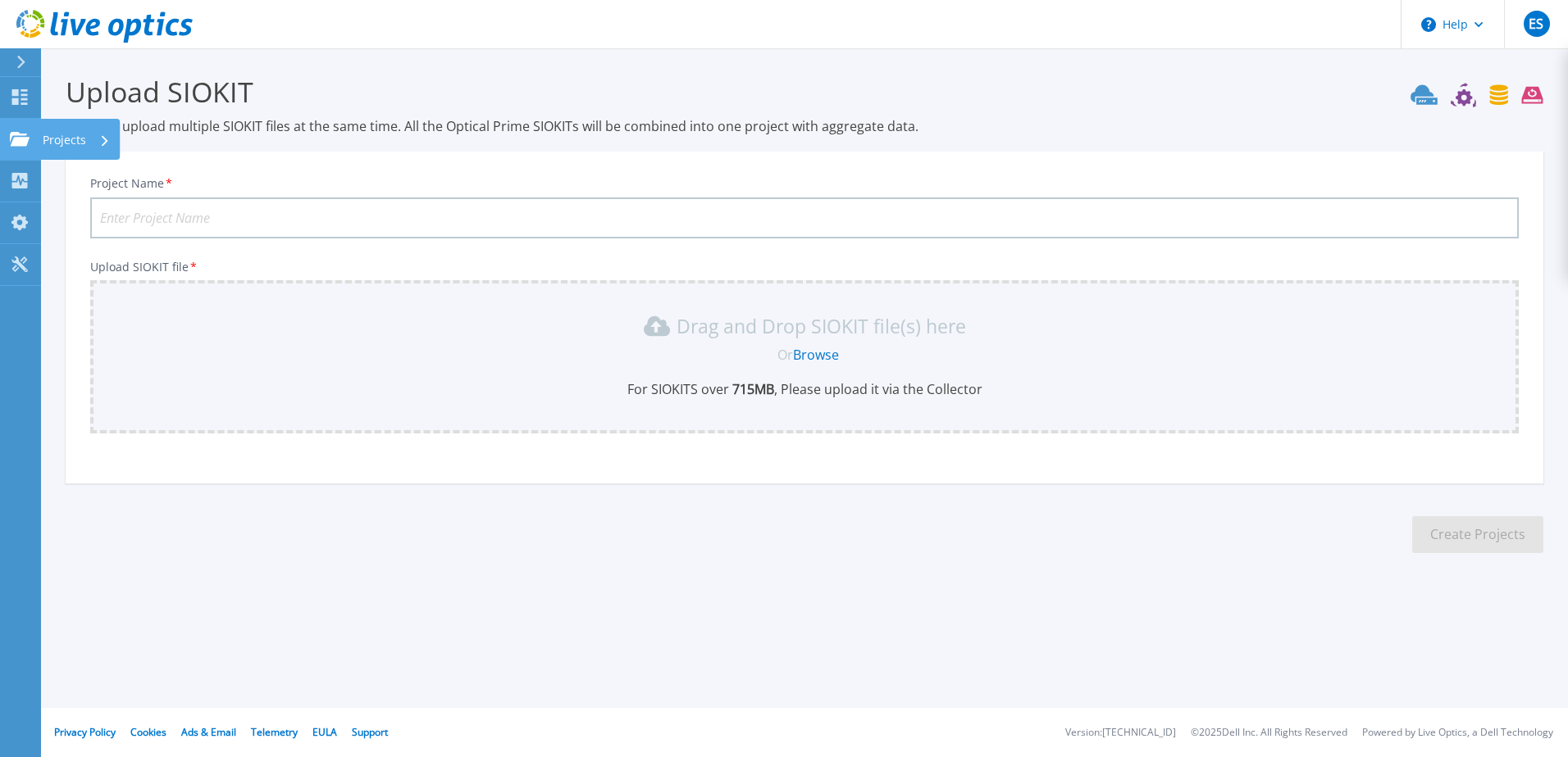
click at [23, 140] on icon at bounding box center [19, 139] width 20 height 14
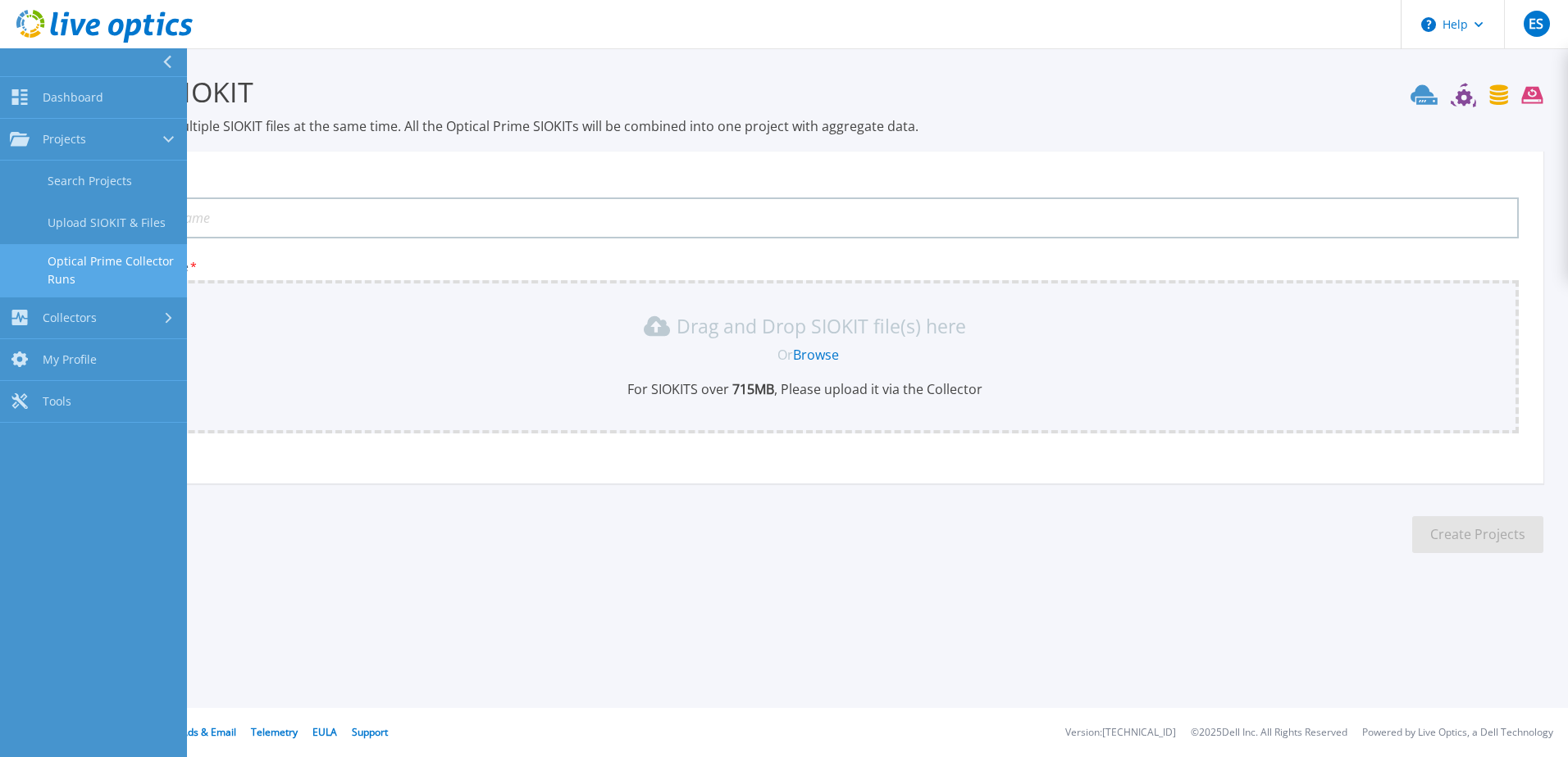
click at [89, 278] on link "Optical Prime Collector Runs" at bounding box center [93, 270] width 187 height 52
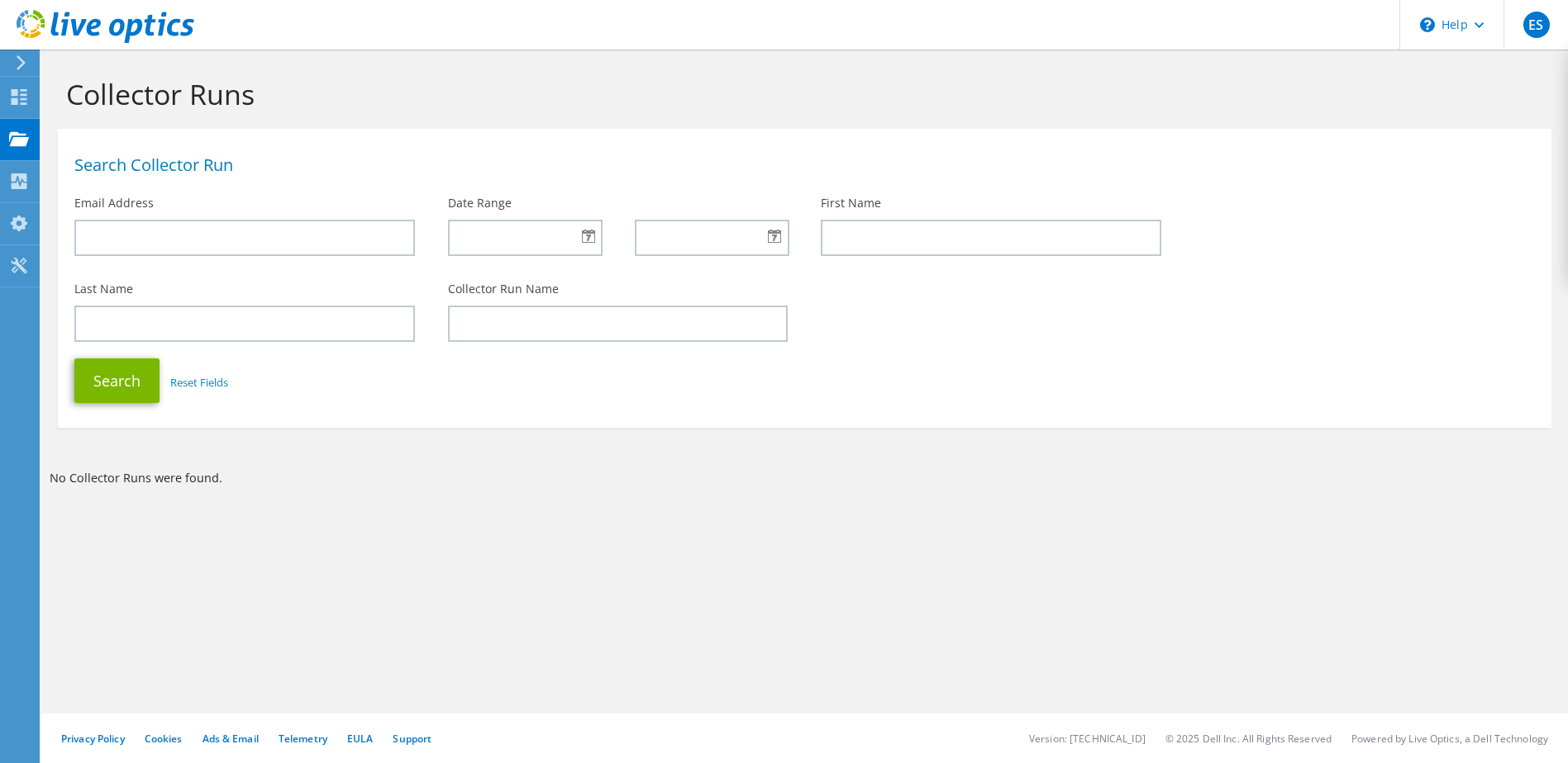
click at [22, 67] on icon at bounding box center [21, 62] width 12 height 15
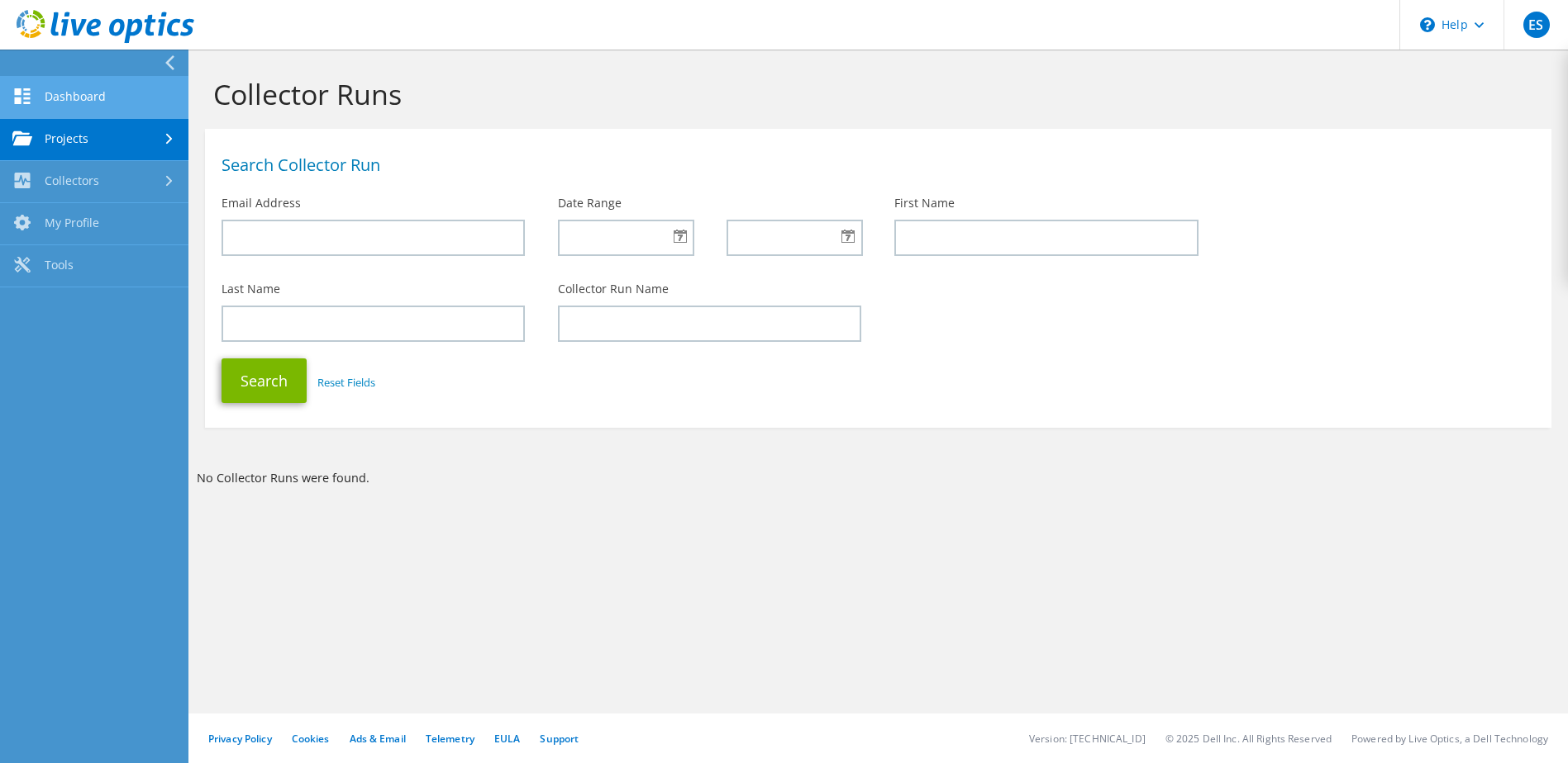
click at [107, 93] on link "Dashboard" at bounding box center [94, 98] width 188 height 42
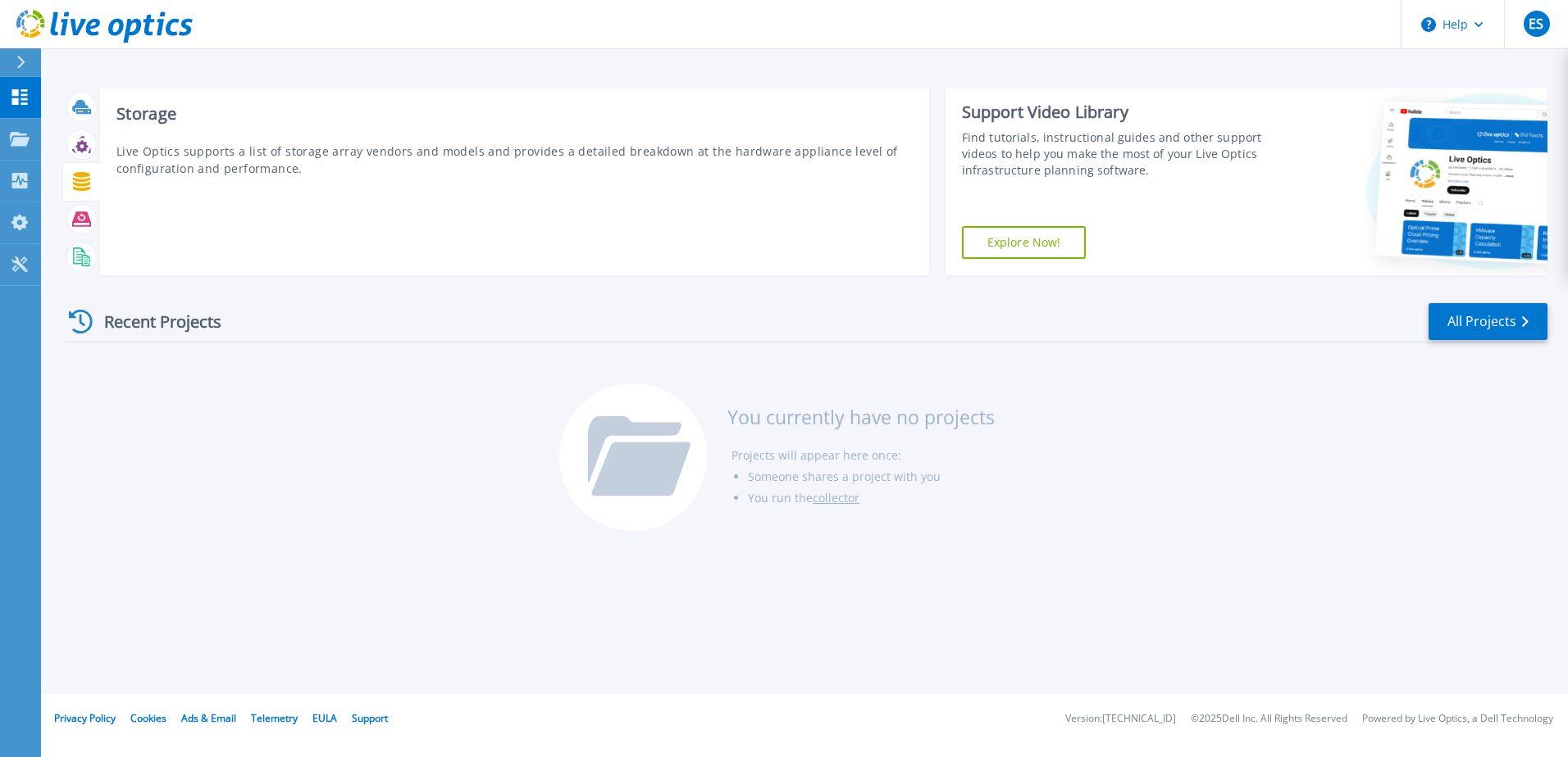
click at [81, 187] on icon at bounding box center [82, 182] width 17 height 19
click at [493, 219] on div "Storage Live Optics supports a list of storage array vendors and models and pro…" at bounding box center [514, 182] width 829 height 187
